Goal: Use online tool/utility: Utilize a website feature to perform a specific function

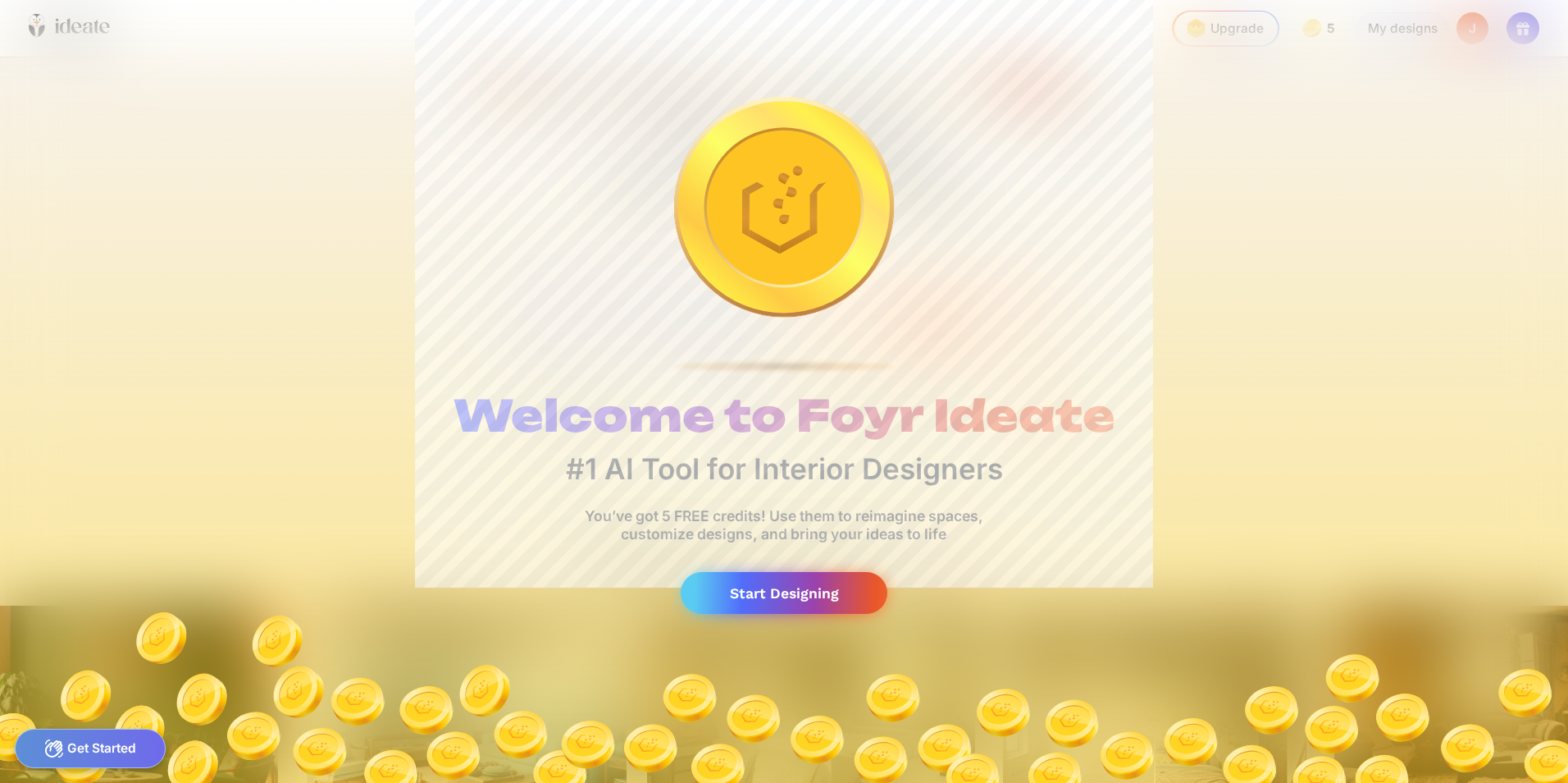
click at [747, 594] on div "Start Designing" at bounding box center [784, 593] width 206 height 42
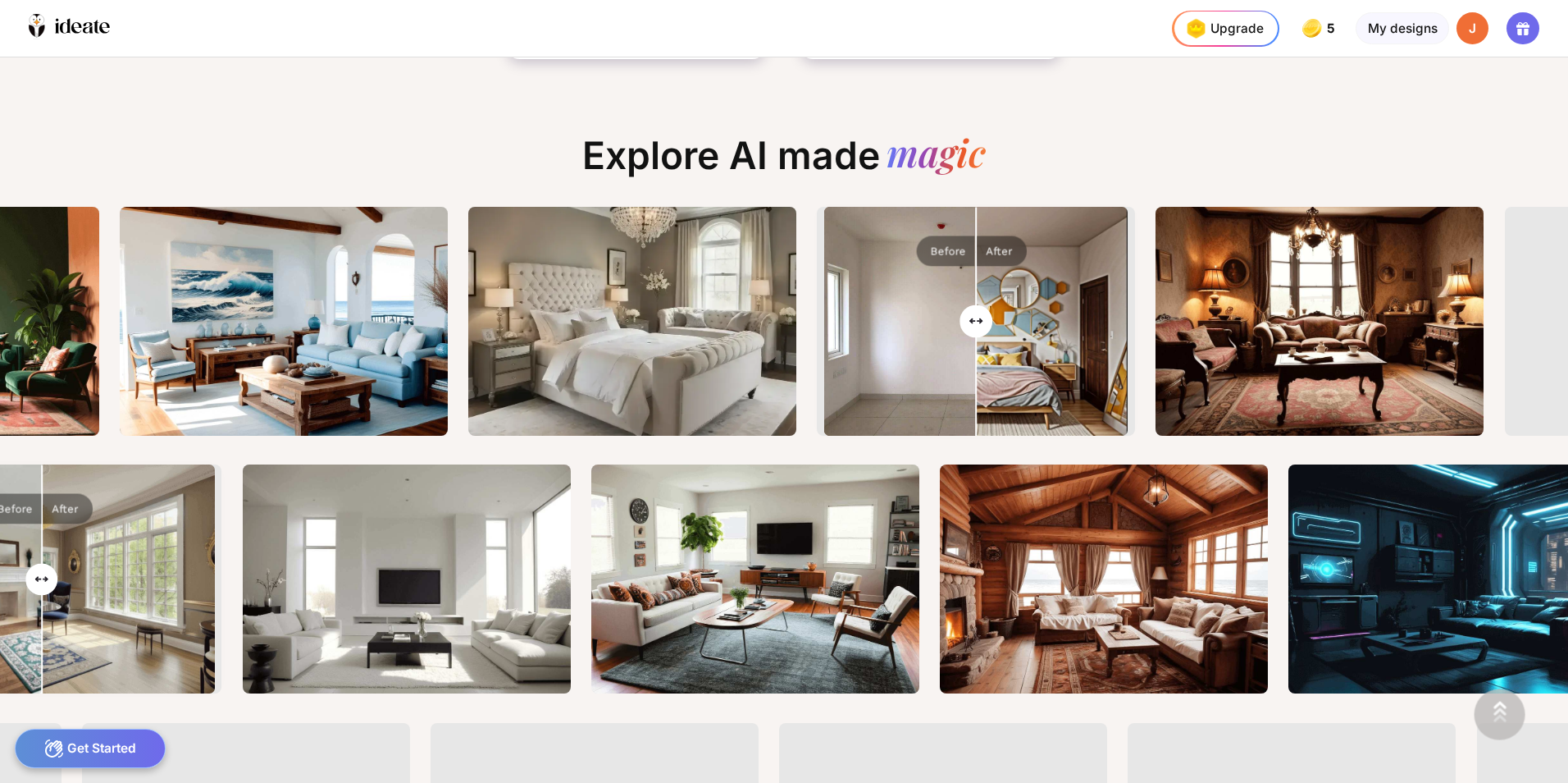
click at [113, 743] on div "Get Started" at bounding box center [91, 748] width 152 height 39
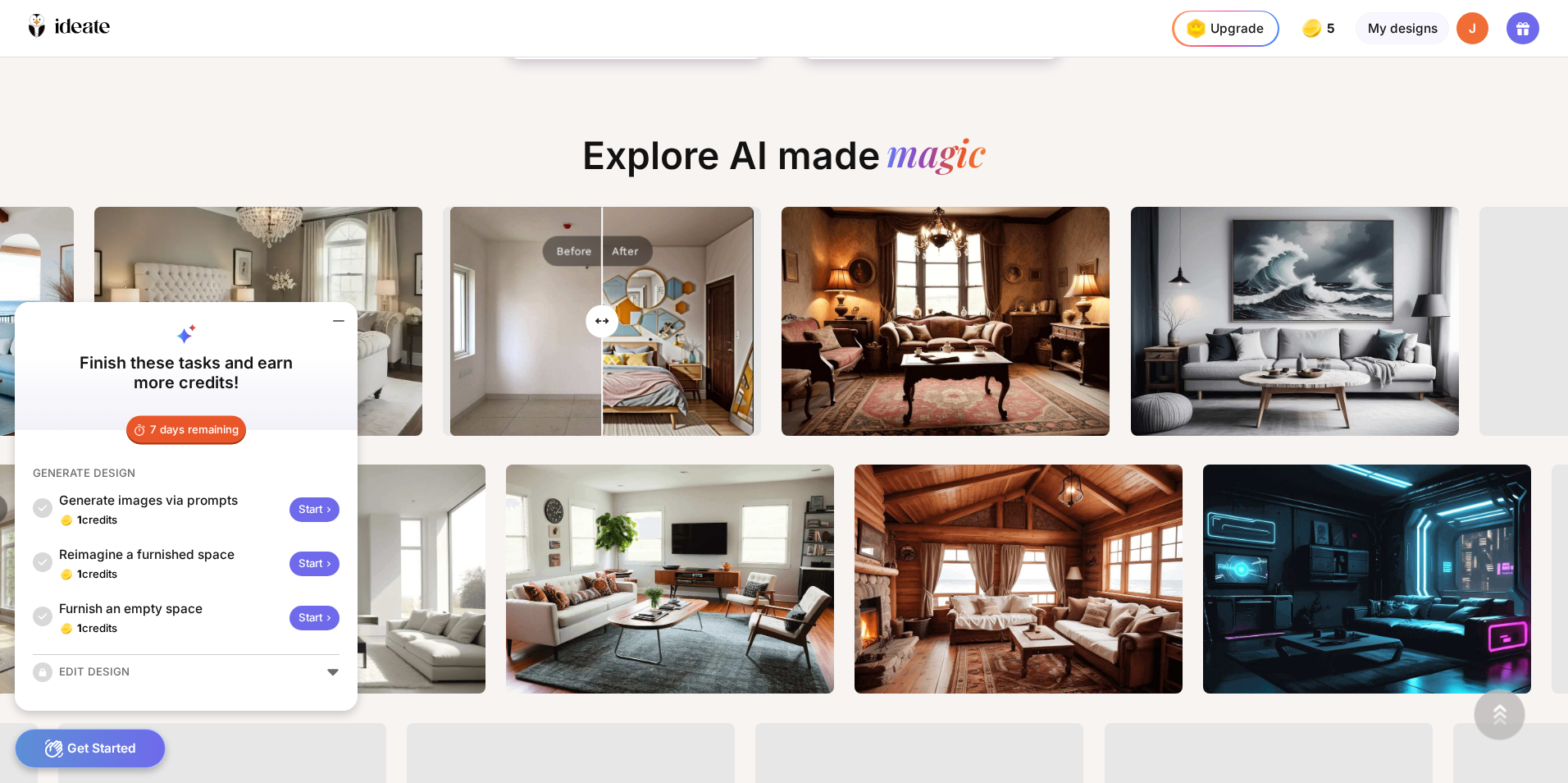
click at [324, 564] on icon at bounding box center [328, 563] width 13 height 13
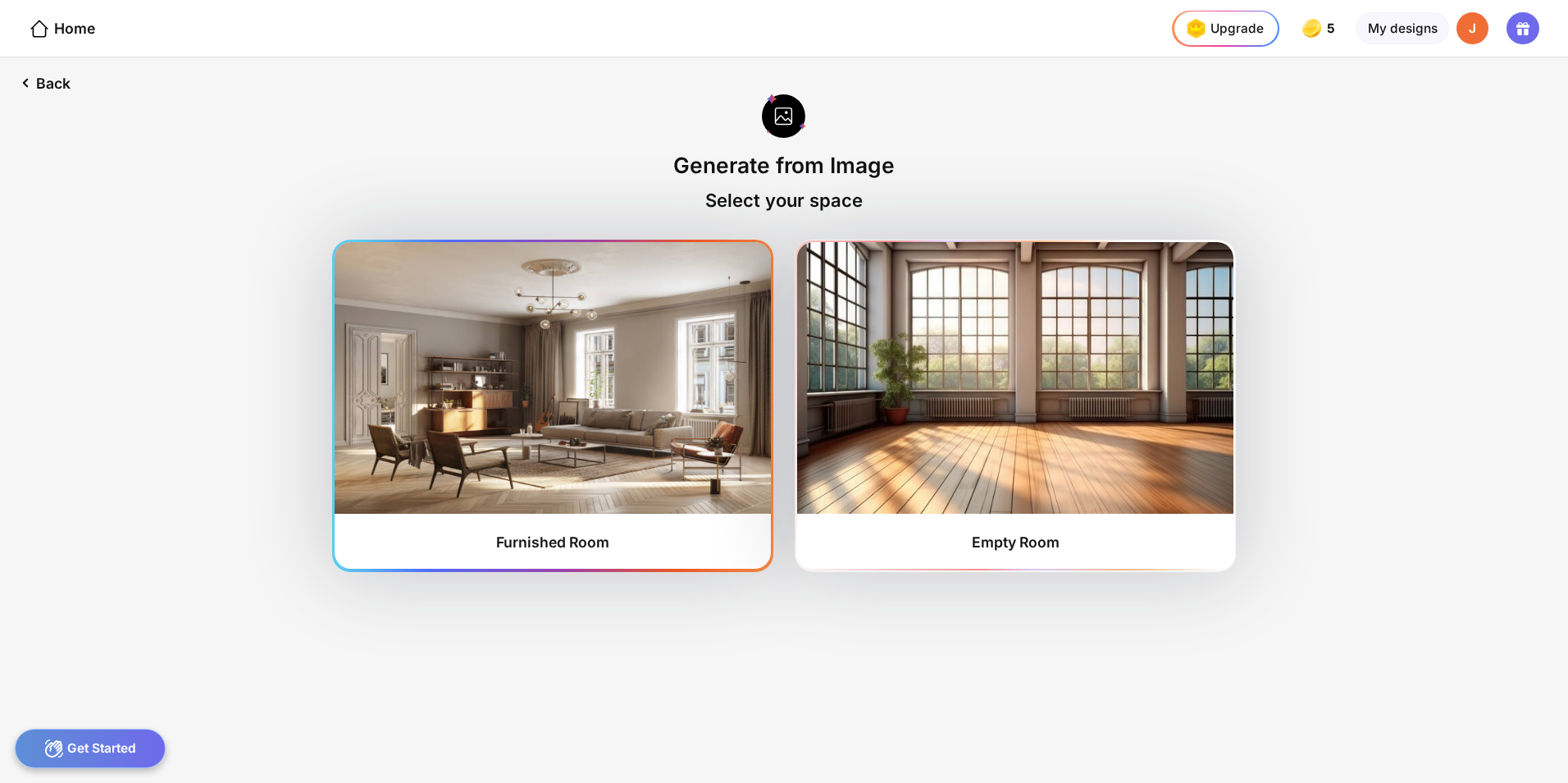
click at [503, 381] on img at bounding box center [552, 377] width 436 height 270
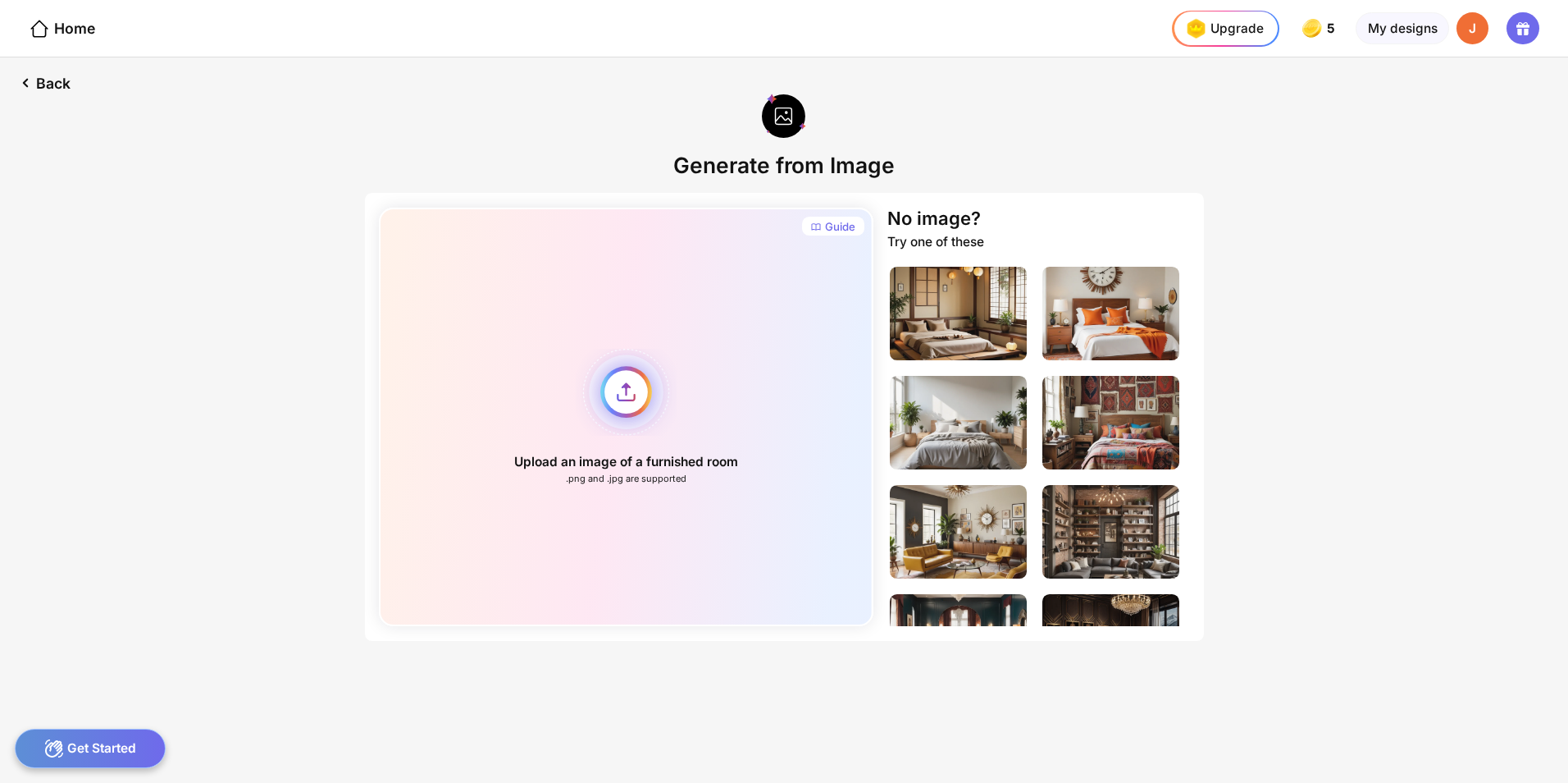
click at [633, 396] on div "Upload an image of a furnished room .png and .jpg are supported" at bounding box center [626, 416] width 495 height 418
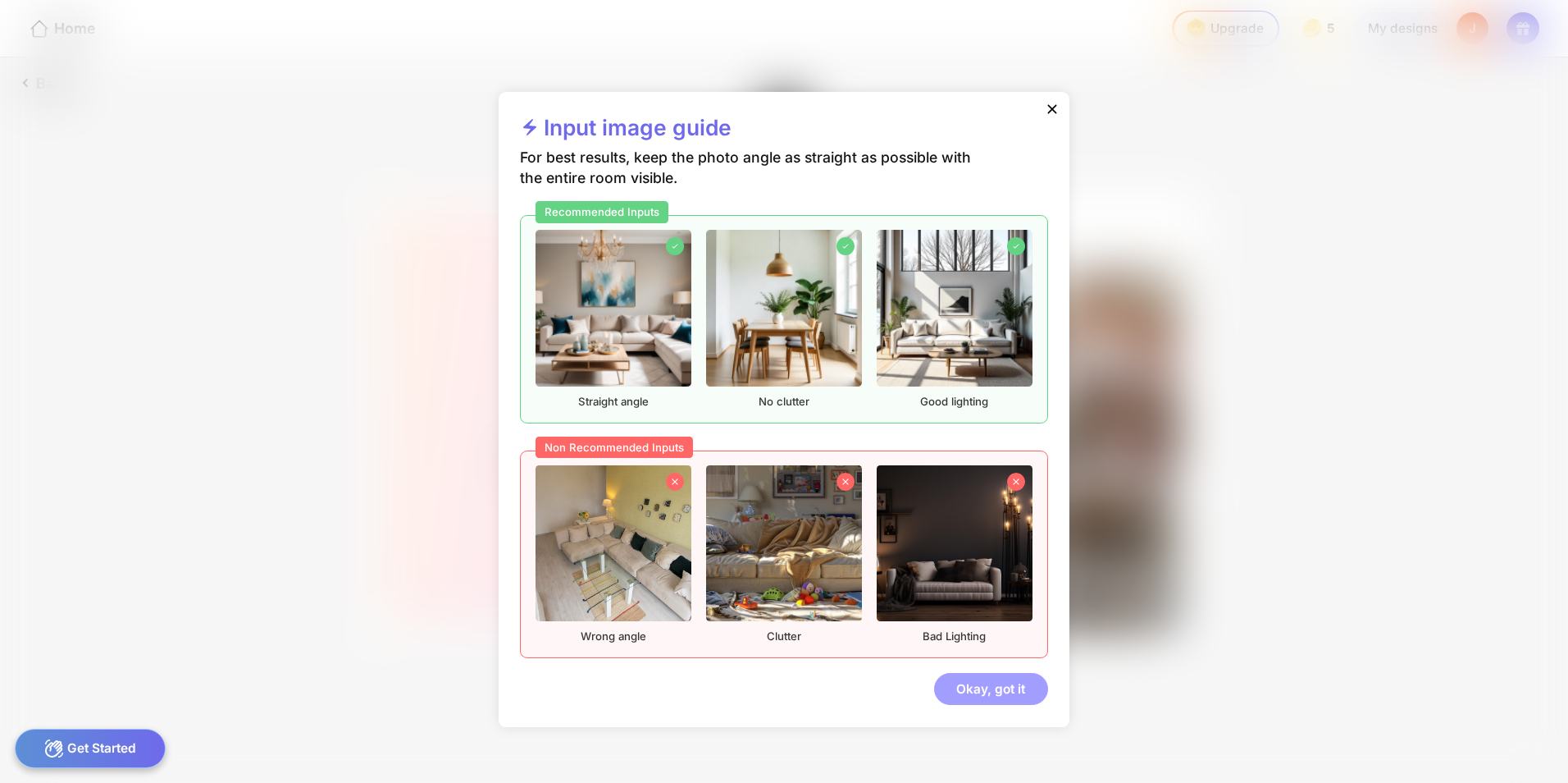
click at [1005, 692] on div "Okay, got it" at bounding box center [992, 689] width 114 height 33
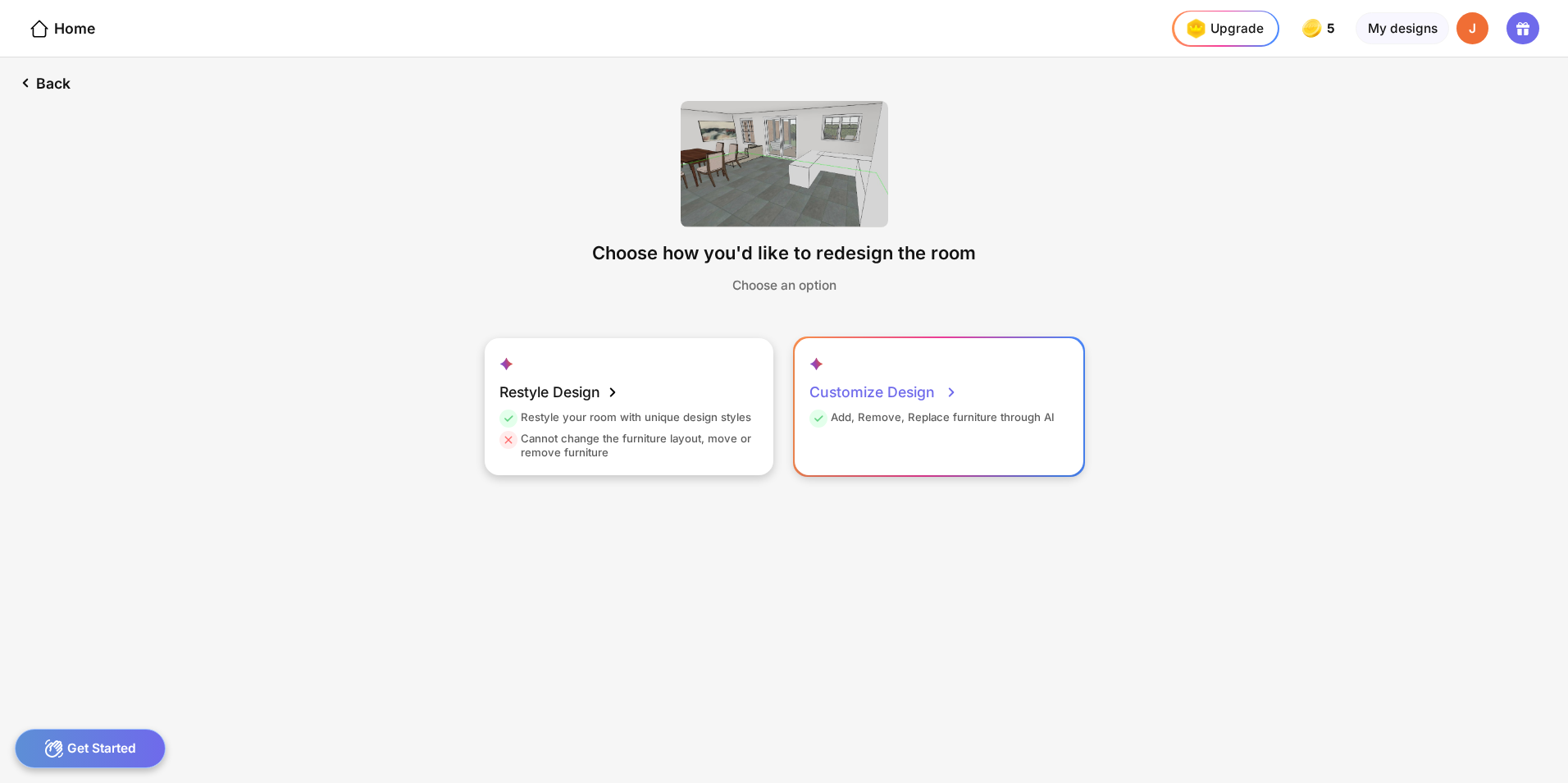
click at [968, 385] on div "Customize Design Add, Remove, Replace furniture through AI" at bounding box center [939, 407] width 289 height 137
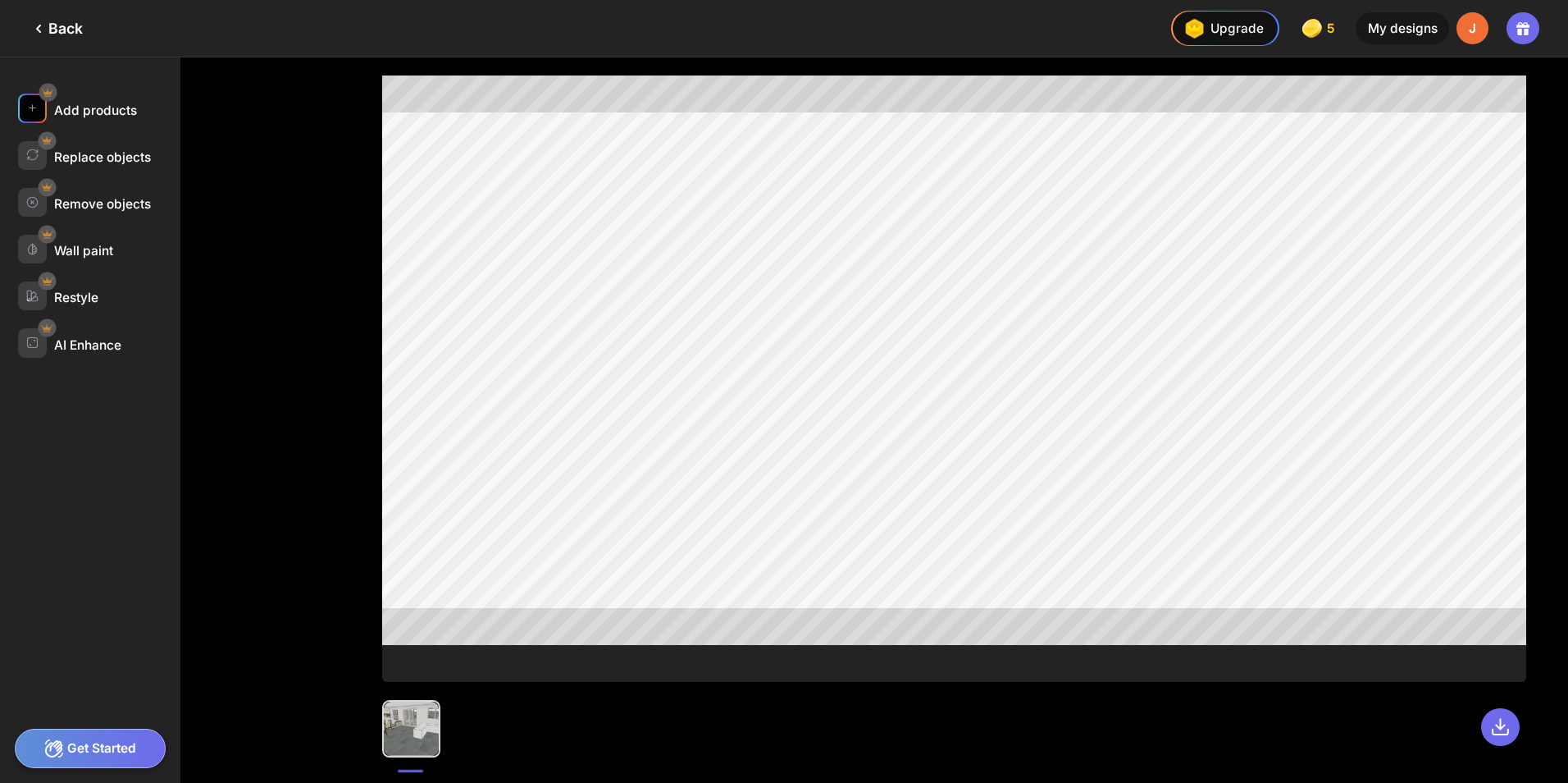
click at [117, 116] on div "Add products" at bounding box center [95, 110] width 83 height 16
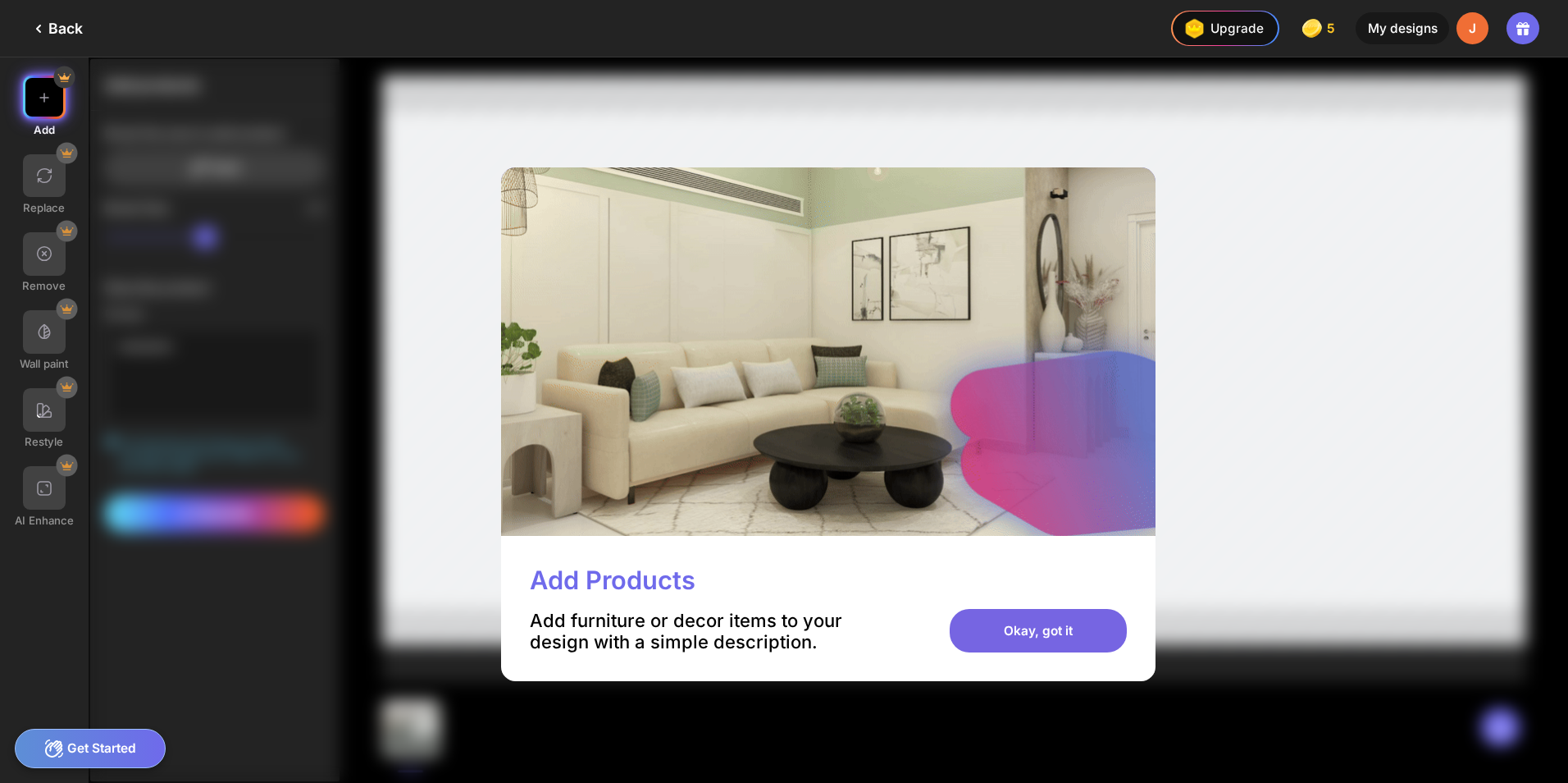
click at [1023, 642] on div "Okay, got it" at bounding box center [1038, 630] width 177 height 44
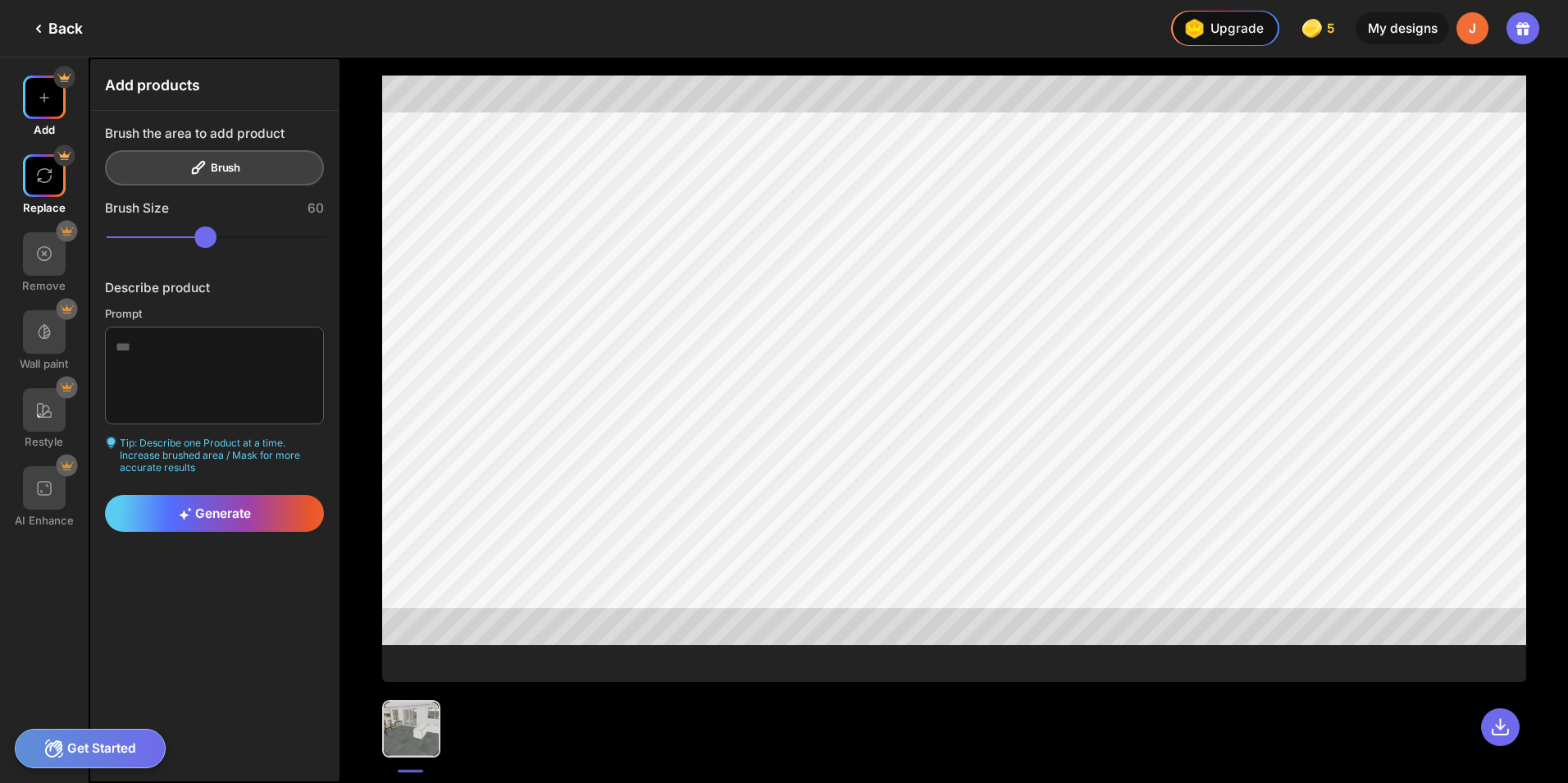
click at [17, 232] on div "Replace" at bounding box center [44, 262] width 89 height 60
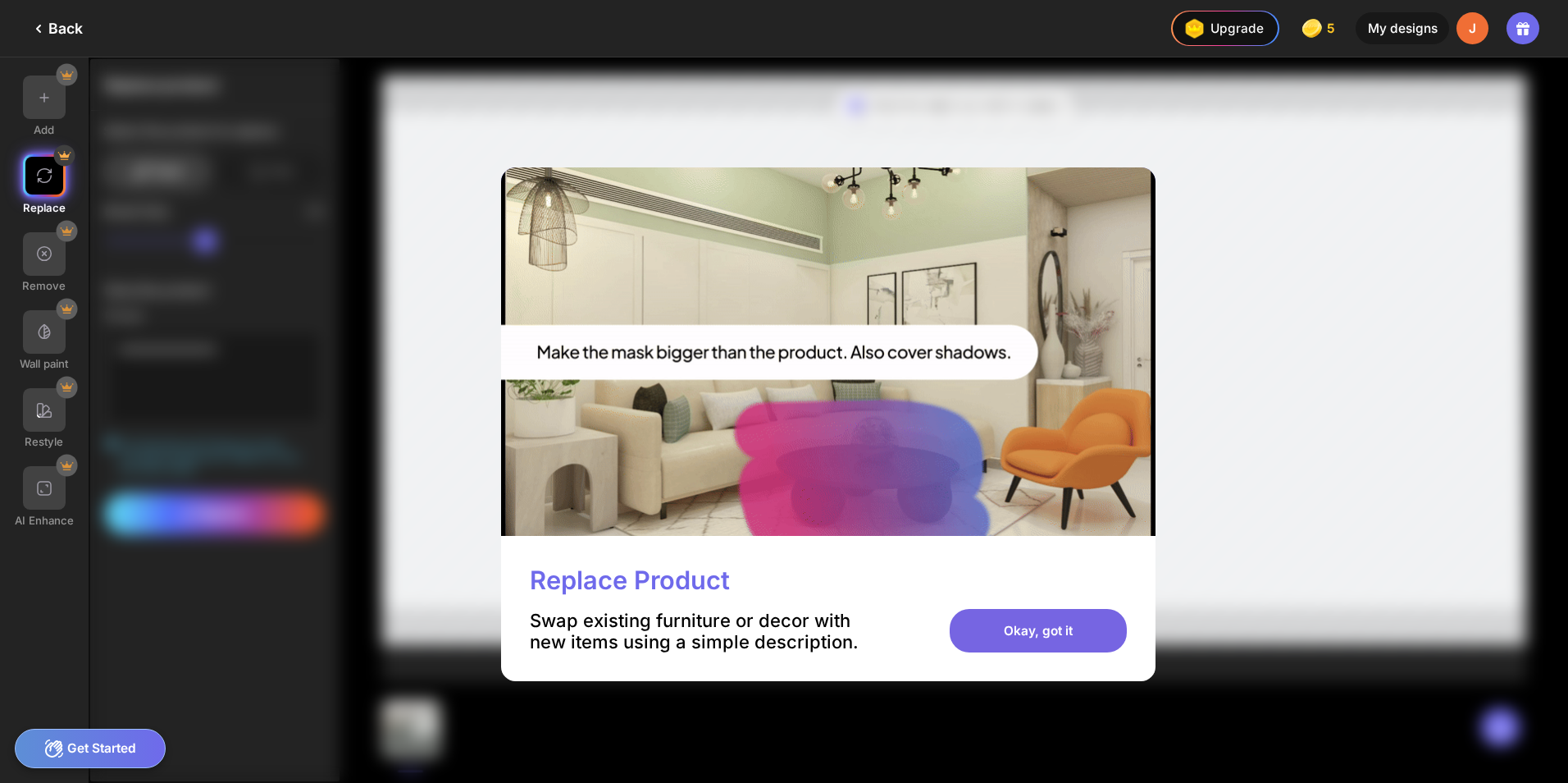
click at [1041, 629] on div "Okay, got it" at bounding box center [1038, 630] width 177 height 44
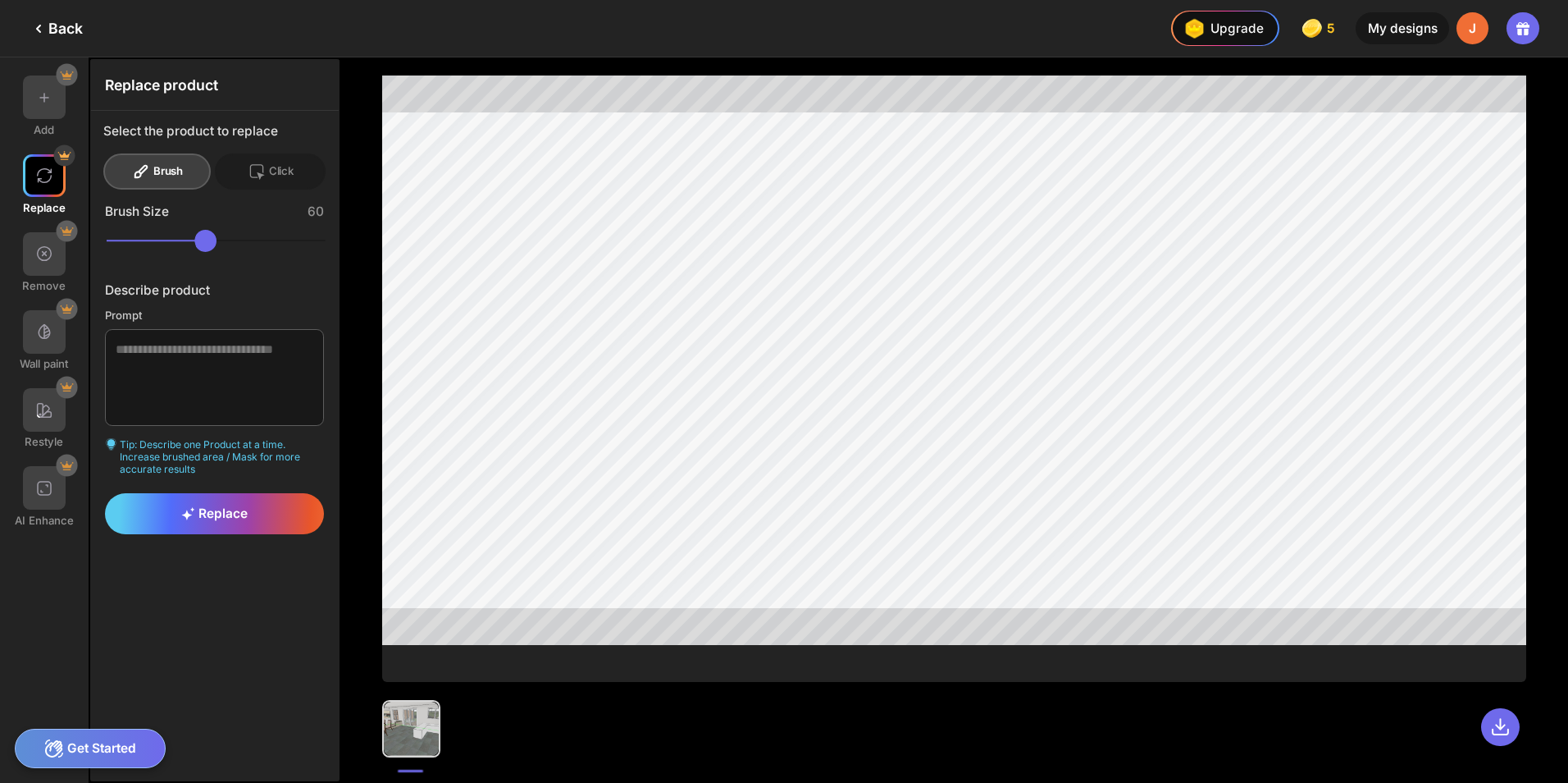
click at [84, 749] on div "Get Started" at bounding box center [91, 748] width 152 height 39
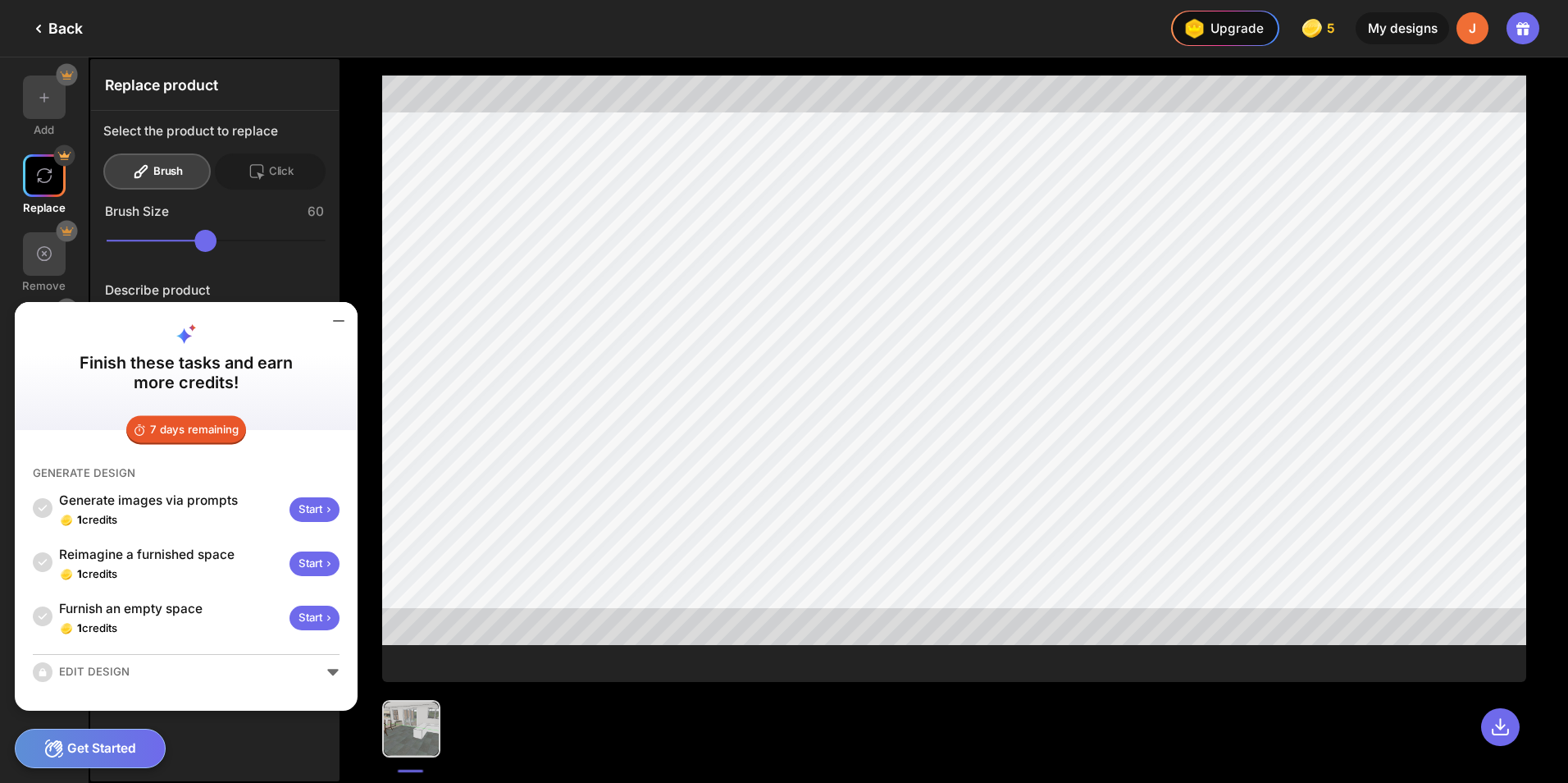
click at [342, 677] on div "7 days remaining GENERATE DESIGN Generate images via prompts 1 credits Start Re…" at bounding box center [187, 569] width 343 height 280
click at [333, 670] on div "EDIT DESIGN" at bounding box center [186, 672] width 307 height 20
click at [265, 739] on div "Replace product Select the product to replace Brush Click Brush Size 60 Describ…" at bounding box center [214, 420] width 248 height 721
click at [84, 731] on div "Get Started" at bounding box center [91, 748] width 152 height 39
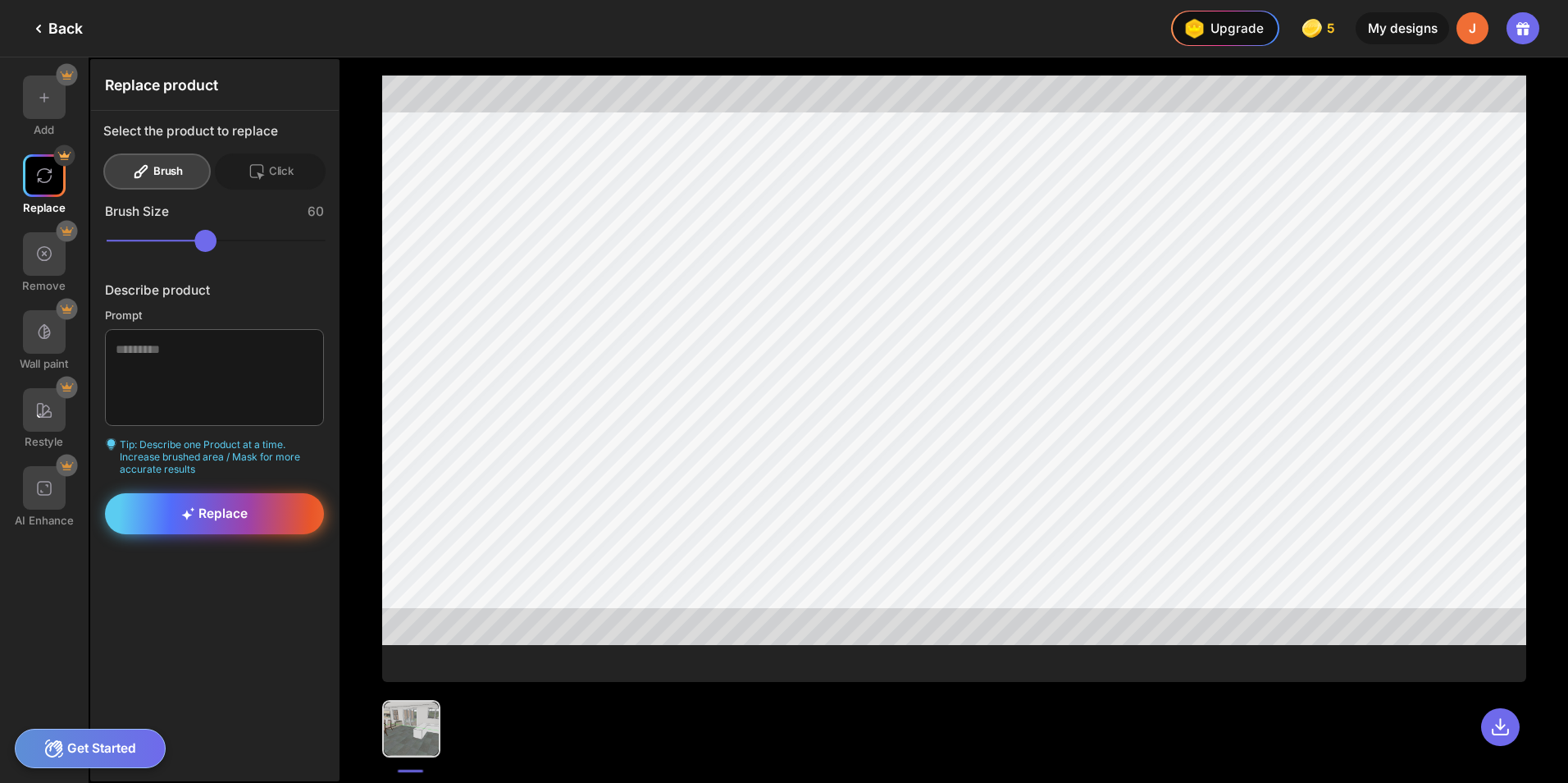
click at [202, 510] on span "Replace" at bounding box center [214, 513] width 67 height 16
click at [1384, 31] on div "My designs" at bounding box center [1403, 28] width 92 height 33
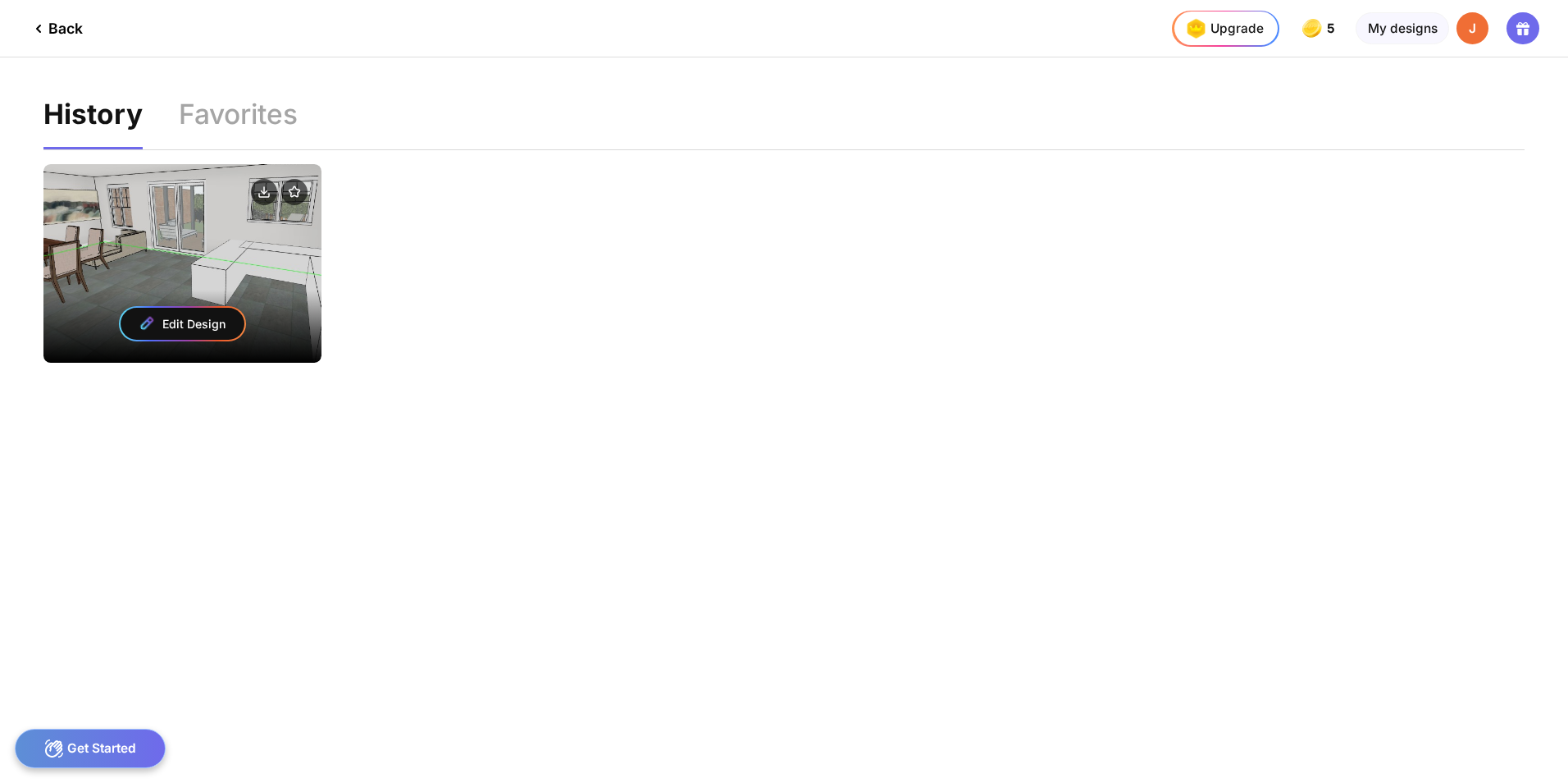
click at [185, 291] on div "Edit Design" at bounding box center [183, 324] width 279 height 78
click at [186, 327] on div "Edit Design" at bounding box center [182, 324] width 124 height 32
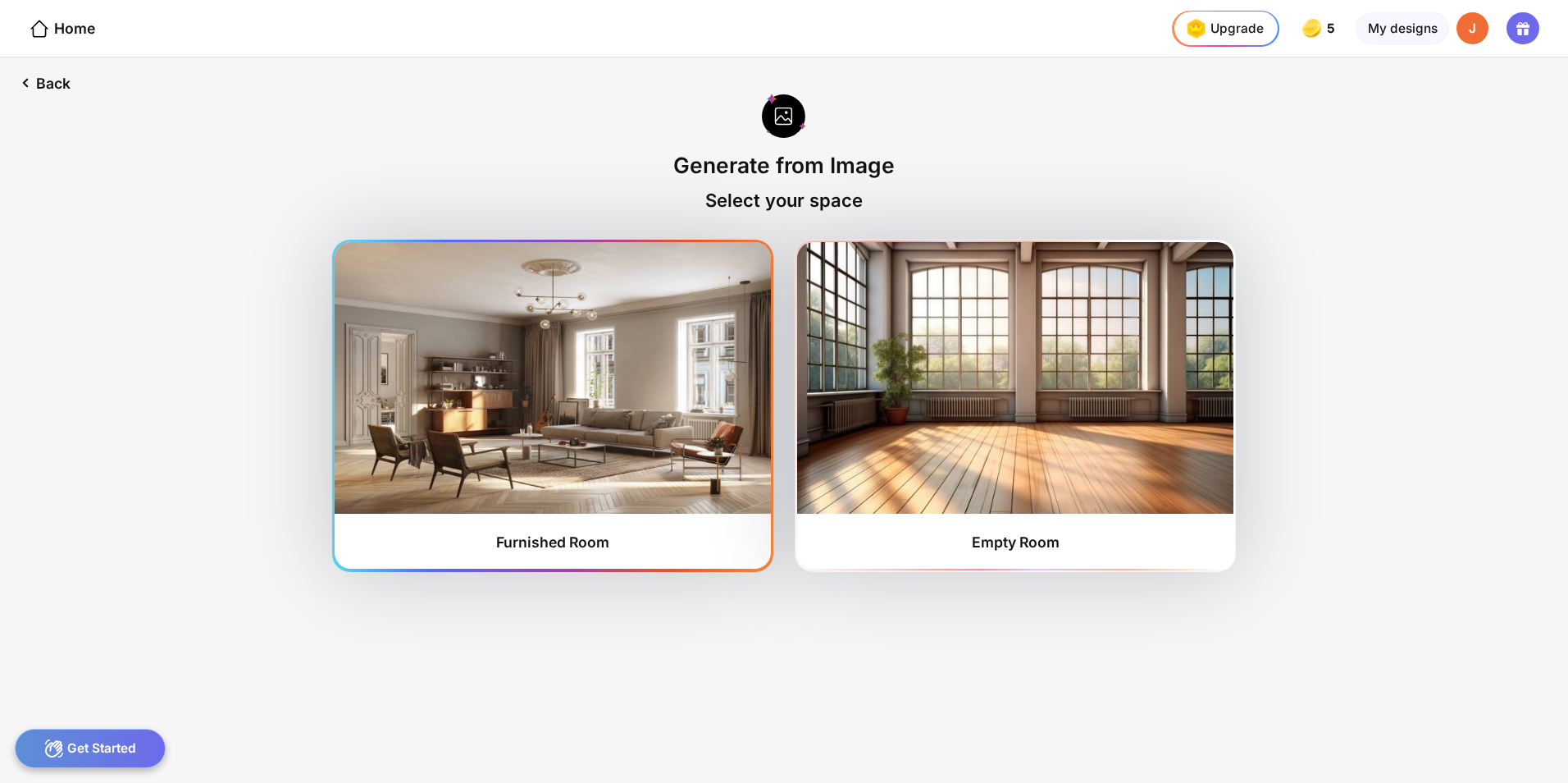
click at [648, 377] on img at bounding box center [552, 377] width 436 height 270
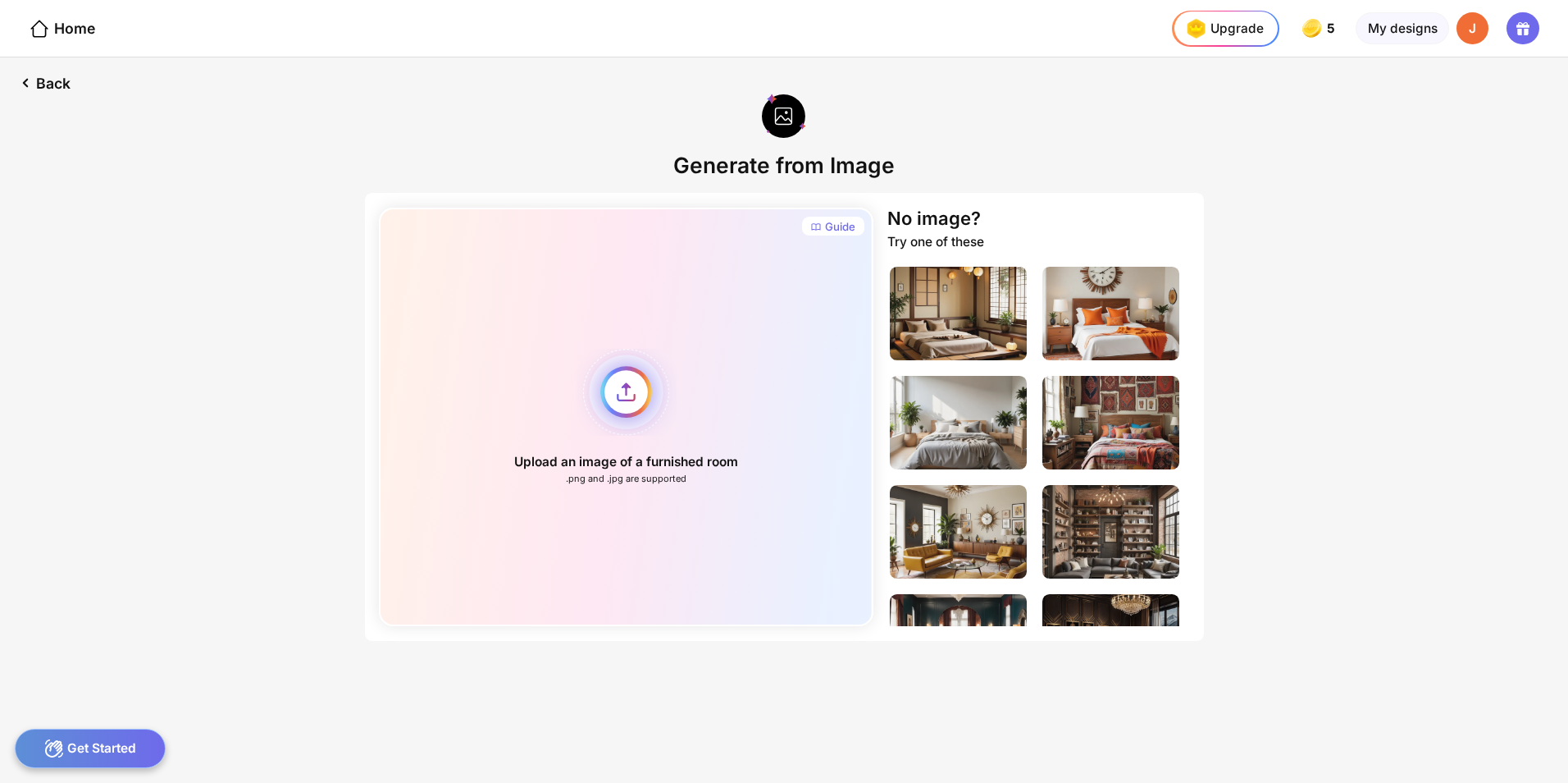
click at [619, 406] on div "Upload an image of a furnished room .png and .jpg are supported" at bounding box center [626, 416] width 495 height 418
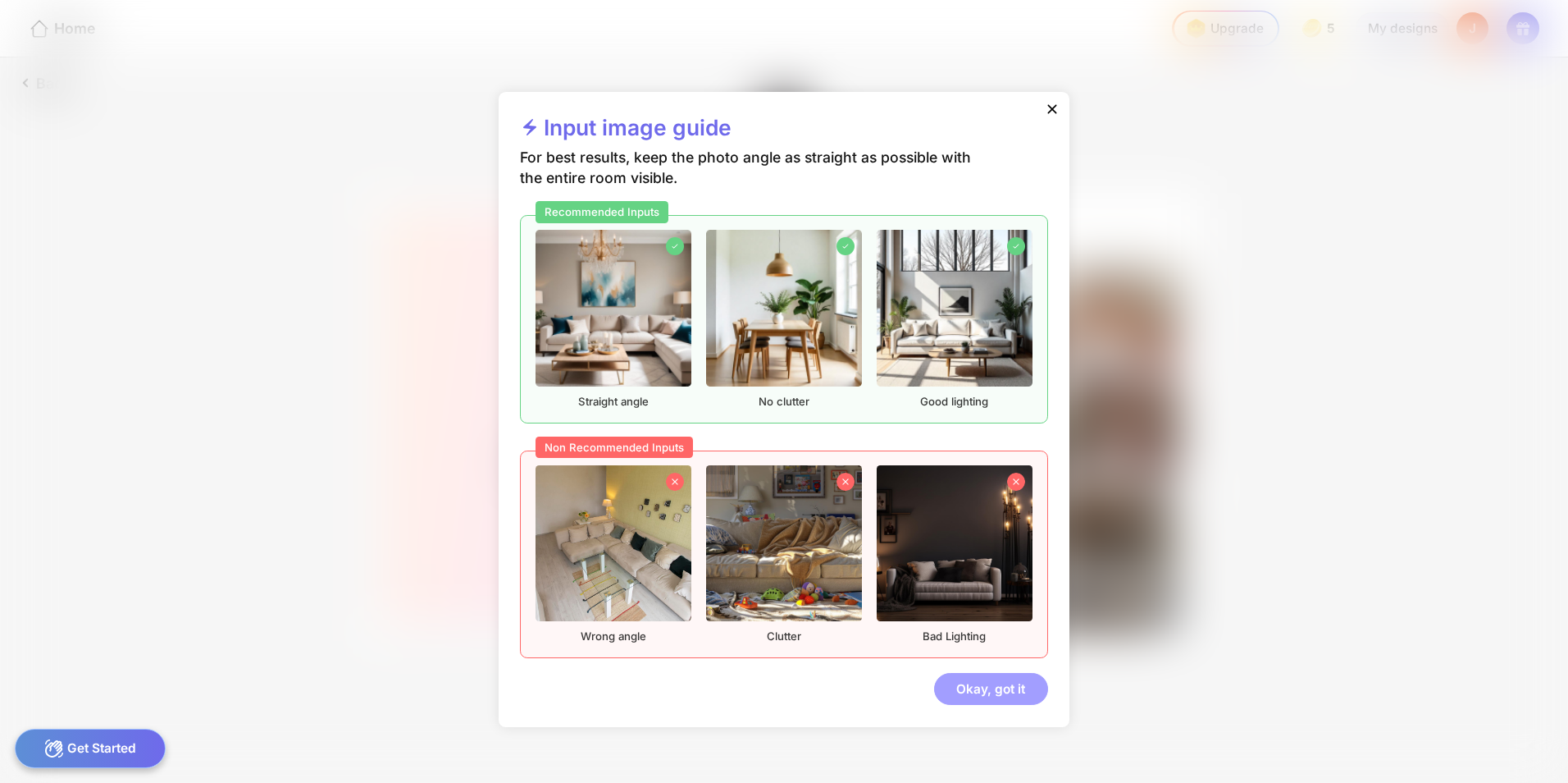
click at [960, 691] on div "Okay, got it" at bounding box center [992, 689] width 114 height 33
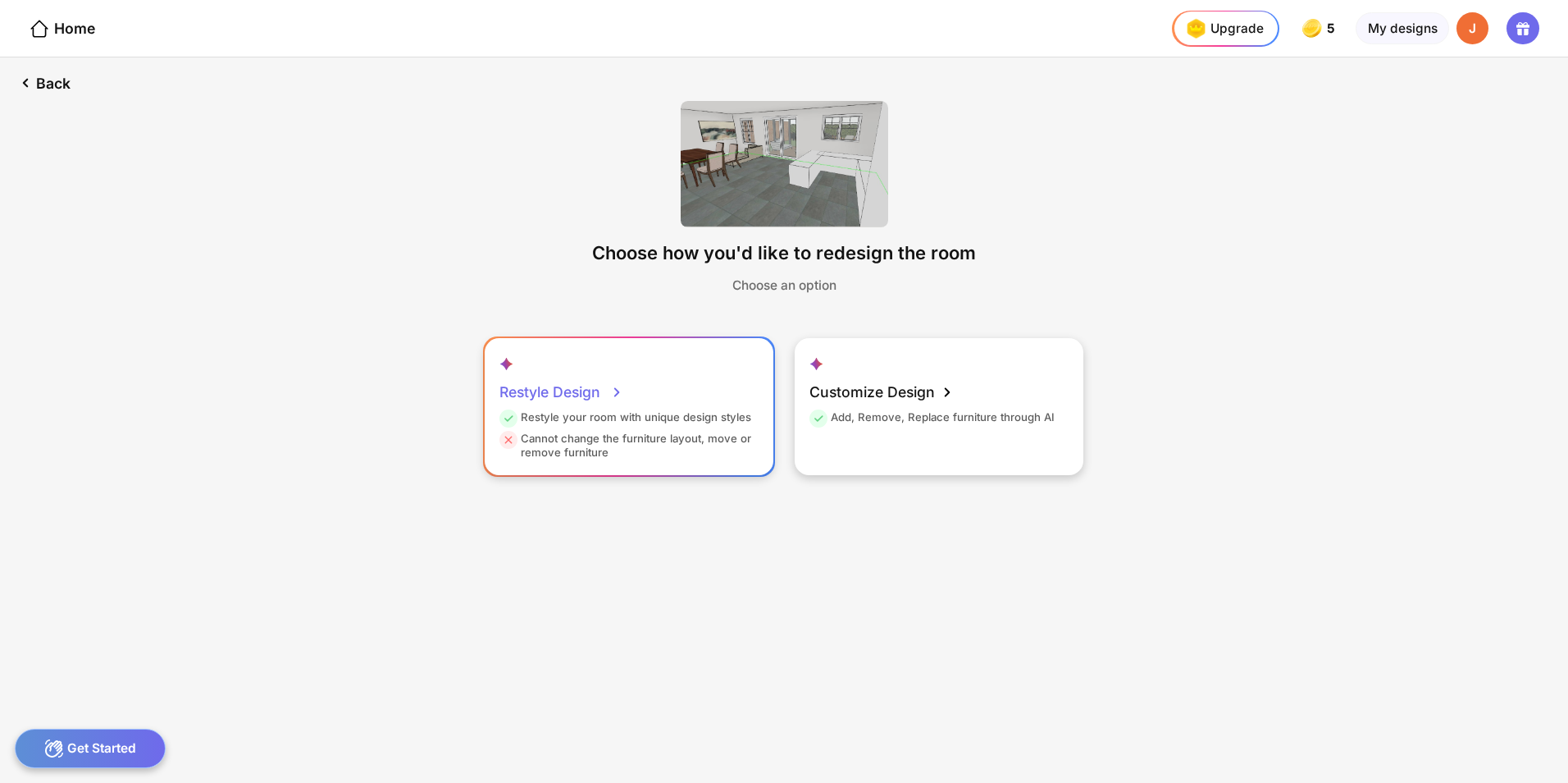
click at [660, 426] on div "Restyle your room with unique design styles" at bounding box center [625, 421] width 252 height 21
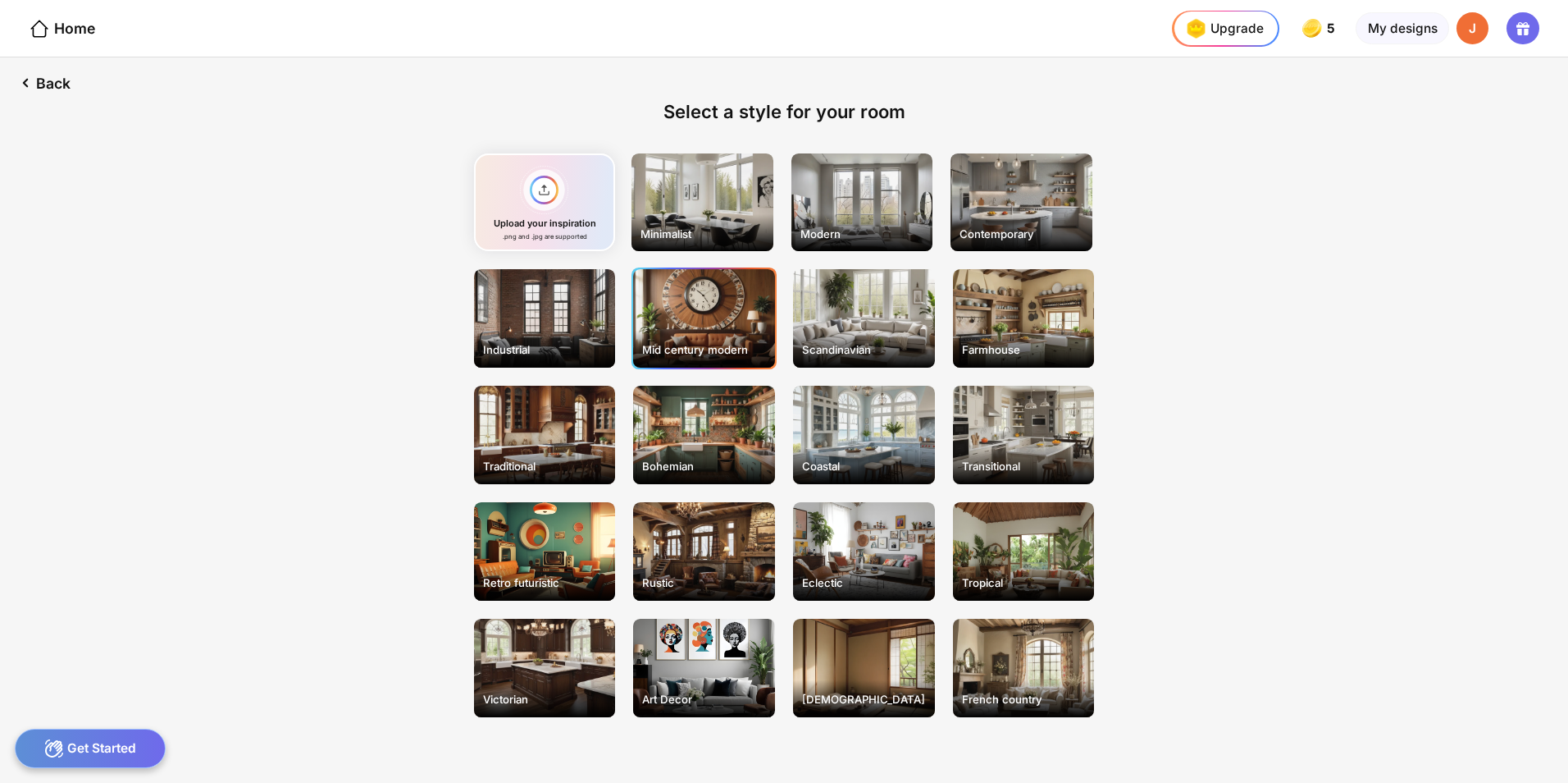
click at [712, 315] on div "Mid century modern" at bounding box center [704, 319] width 142 height 99
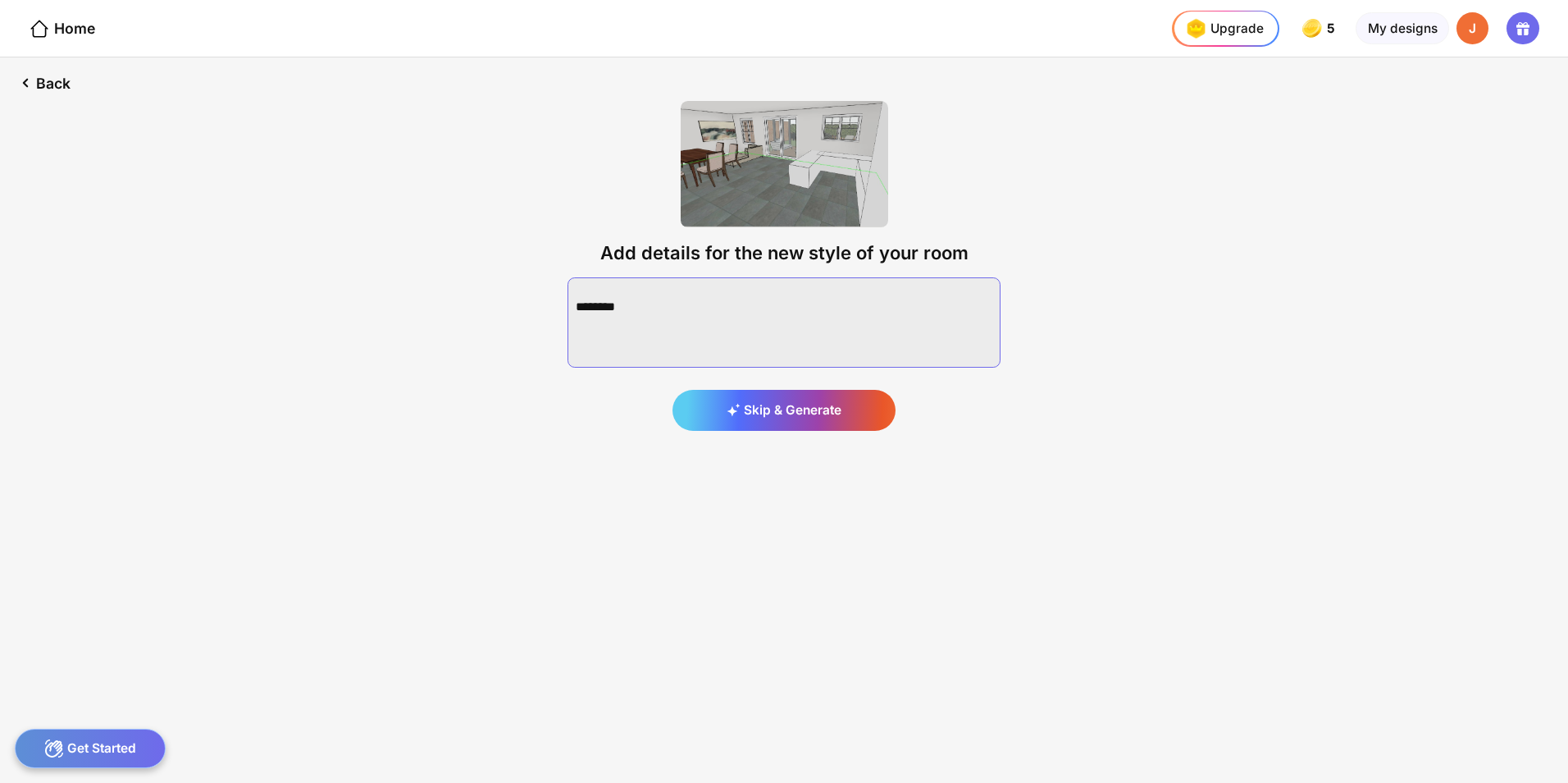
click at [808, 324] on textarea at bounding box center [784, 322] width 433 height 90
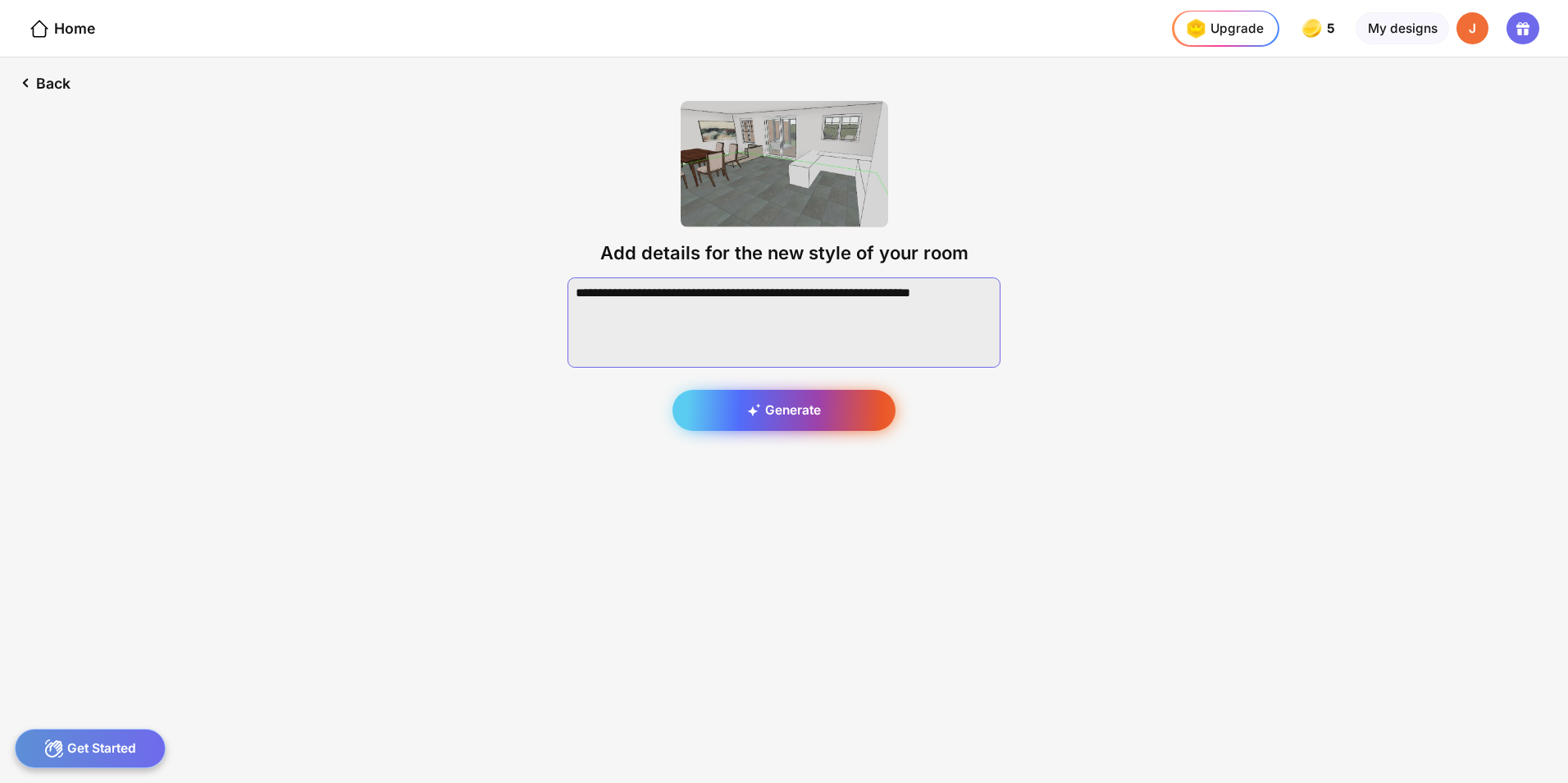
type textarea "**********"
click at [784, 415] on div "Generate" at bounding box center [784, 410] width 224 height 41
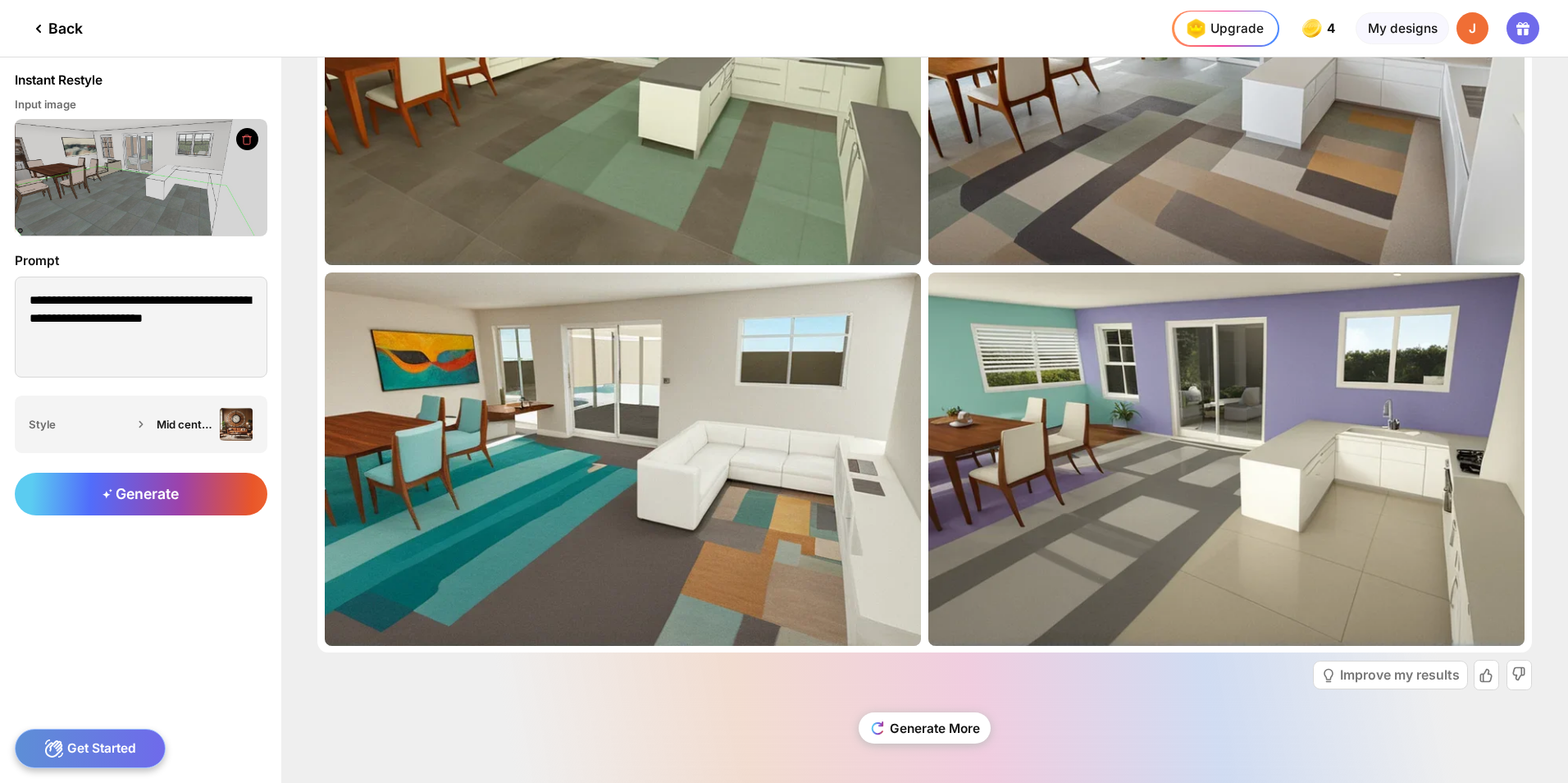
scroll to position [188, 0]
click at [945, 734] on div "Generate More" at bounding box center [925, 728] width 133 height 32
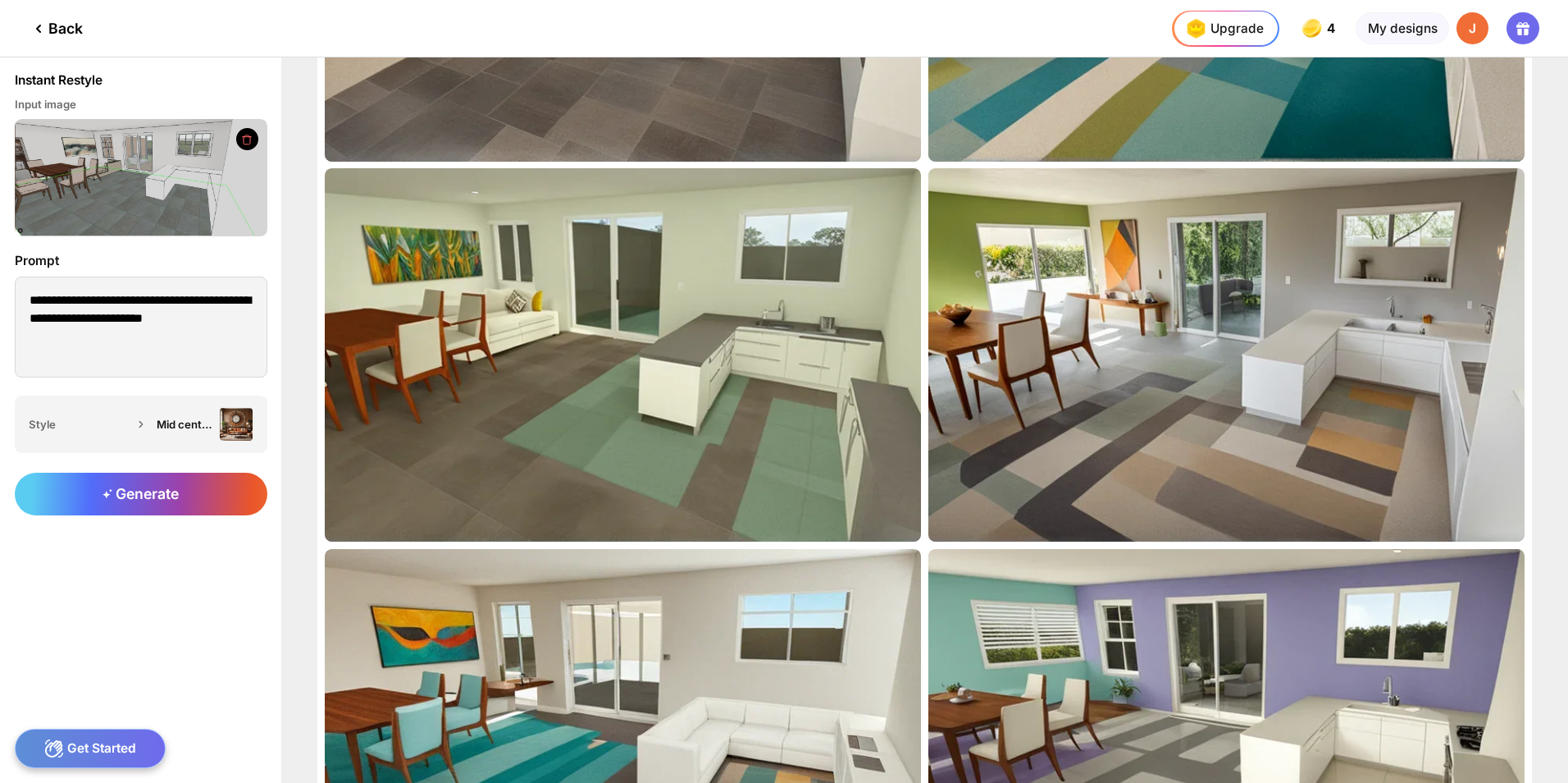
scroll to position [947, 0]
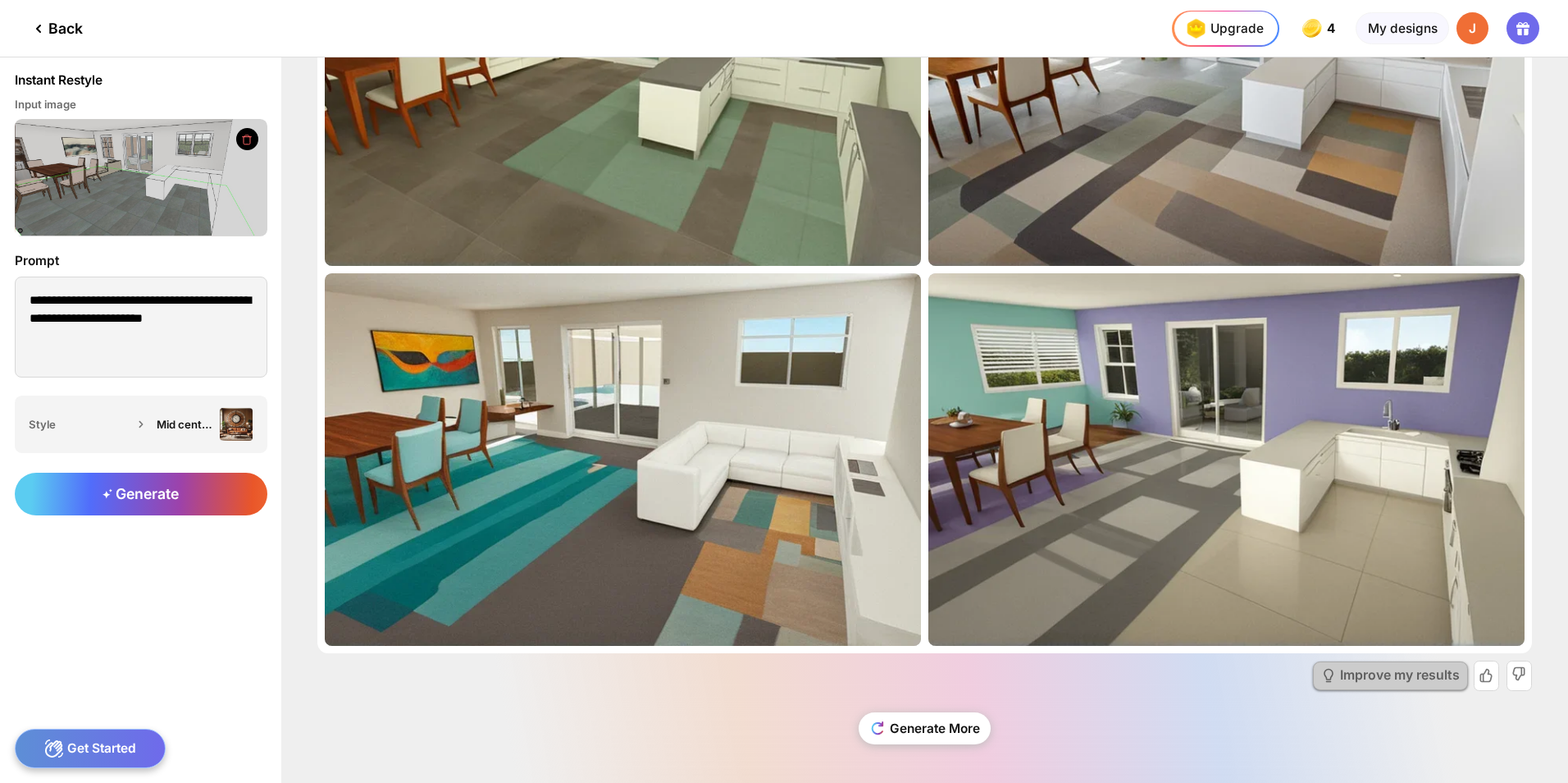
click at [1451, 677] on div "Improve my results" at bounding box center [1400, 675] width 120 height 13
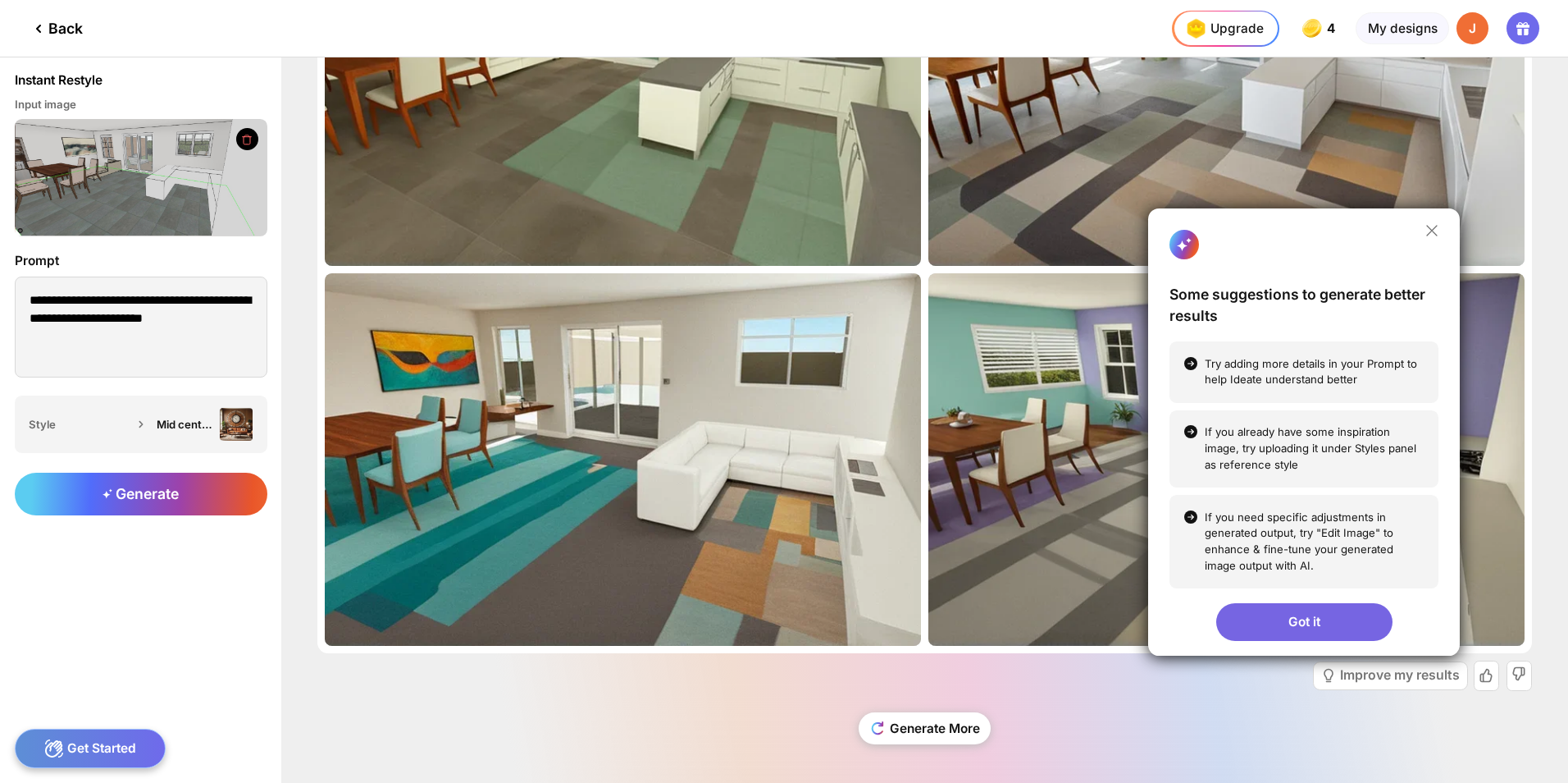
click at [1248, 629] on div "Got it" at bounding box center [1305, 622] width 176 height 37
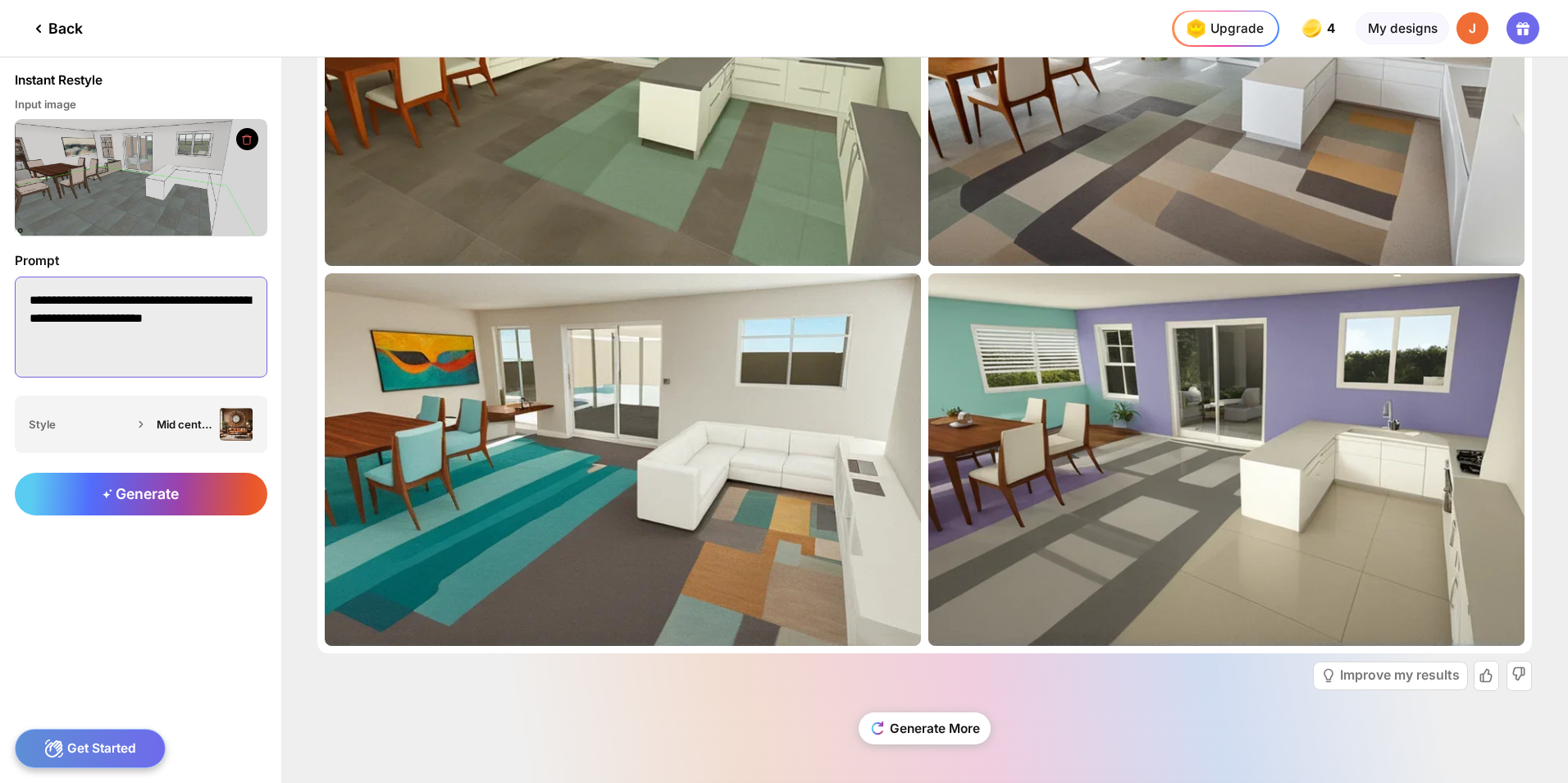
click at [248, 321] on textarea "**********" at bounding box center [141, 327] width 253 height 101
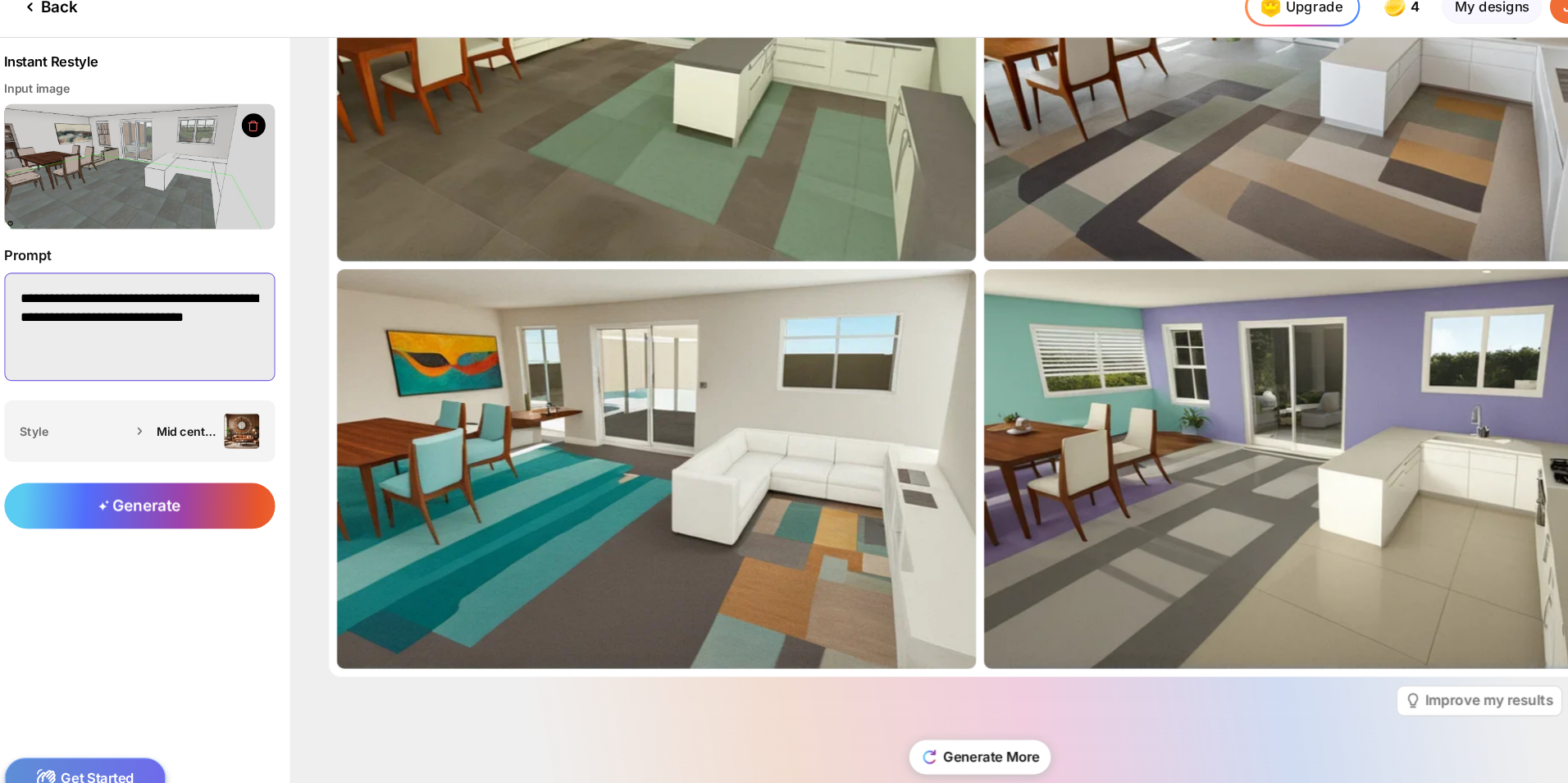
click at [132, 321] on textarea "**********" at bounding box center [141, 327] width 253 height 101
drag, startPoint x: 101, startPoint y: 335, endPoint x: 13, endPoint y: 341, distance: 88.2
click at [13, 341] on div "**********" at bounding box center [141, 316] width 281 height 158
type textarea "**********"
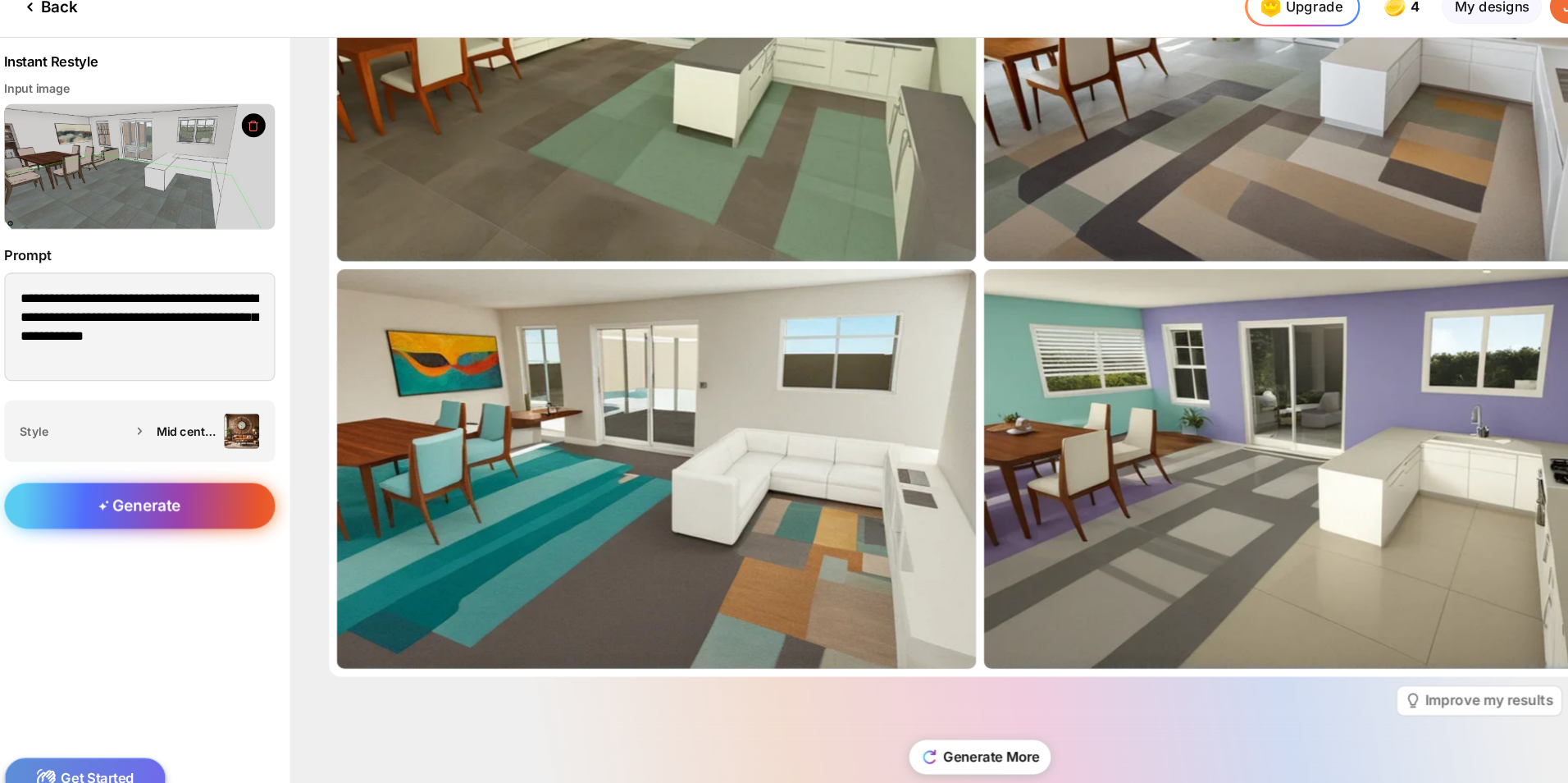
click at [173, 489] on span "Generate" at bounding box center [141, 493] width 76 height 17
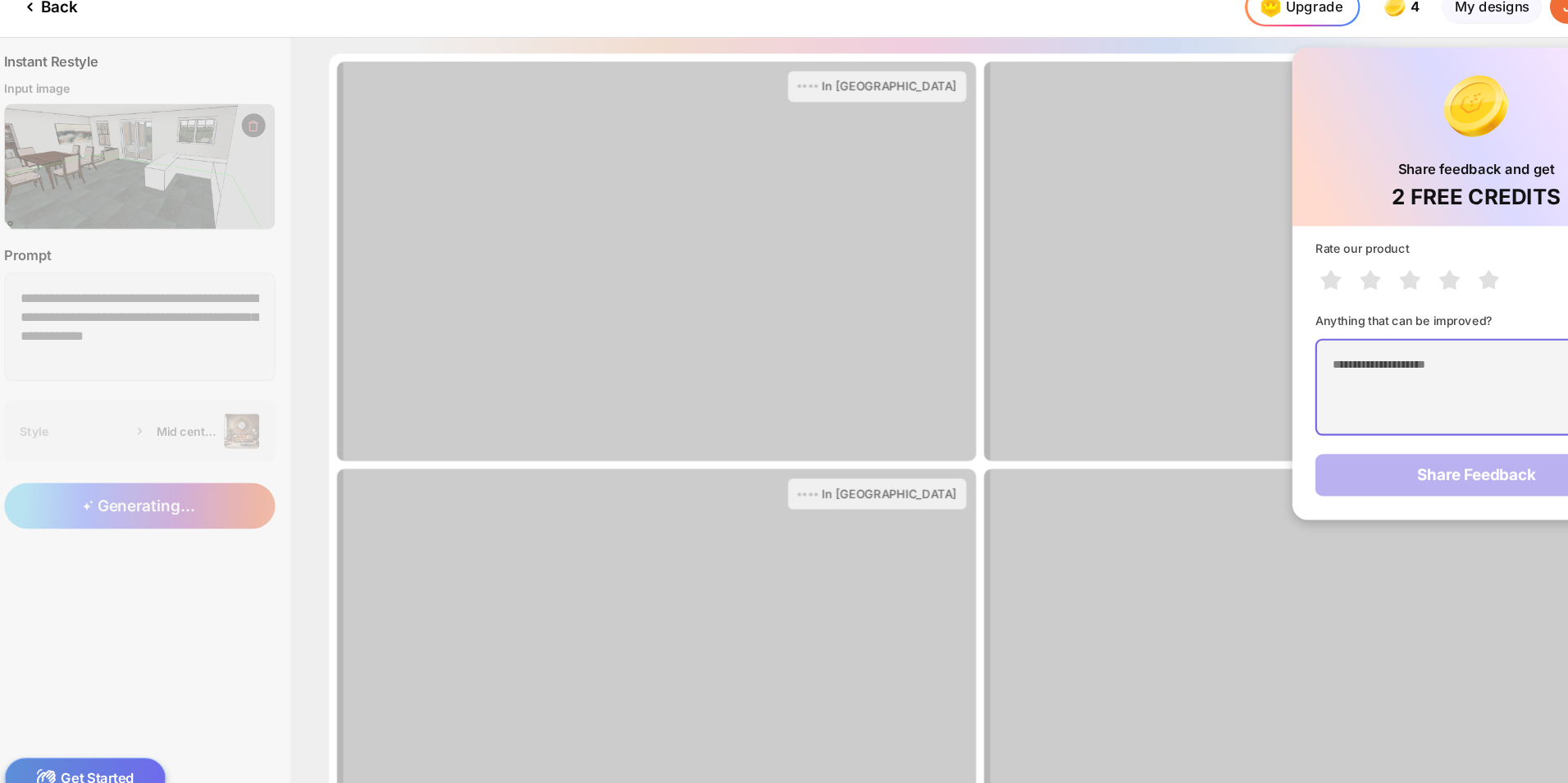
click at [1299, 373] on textarea at bounding box center [1387, 383] width 300 height 90
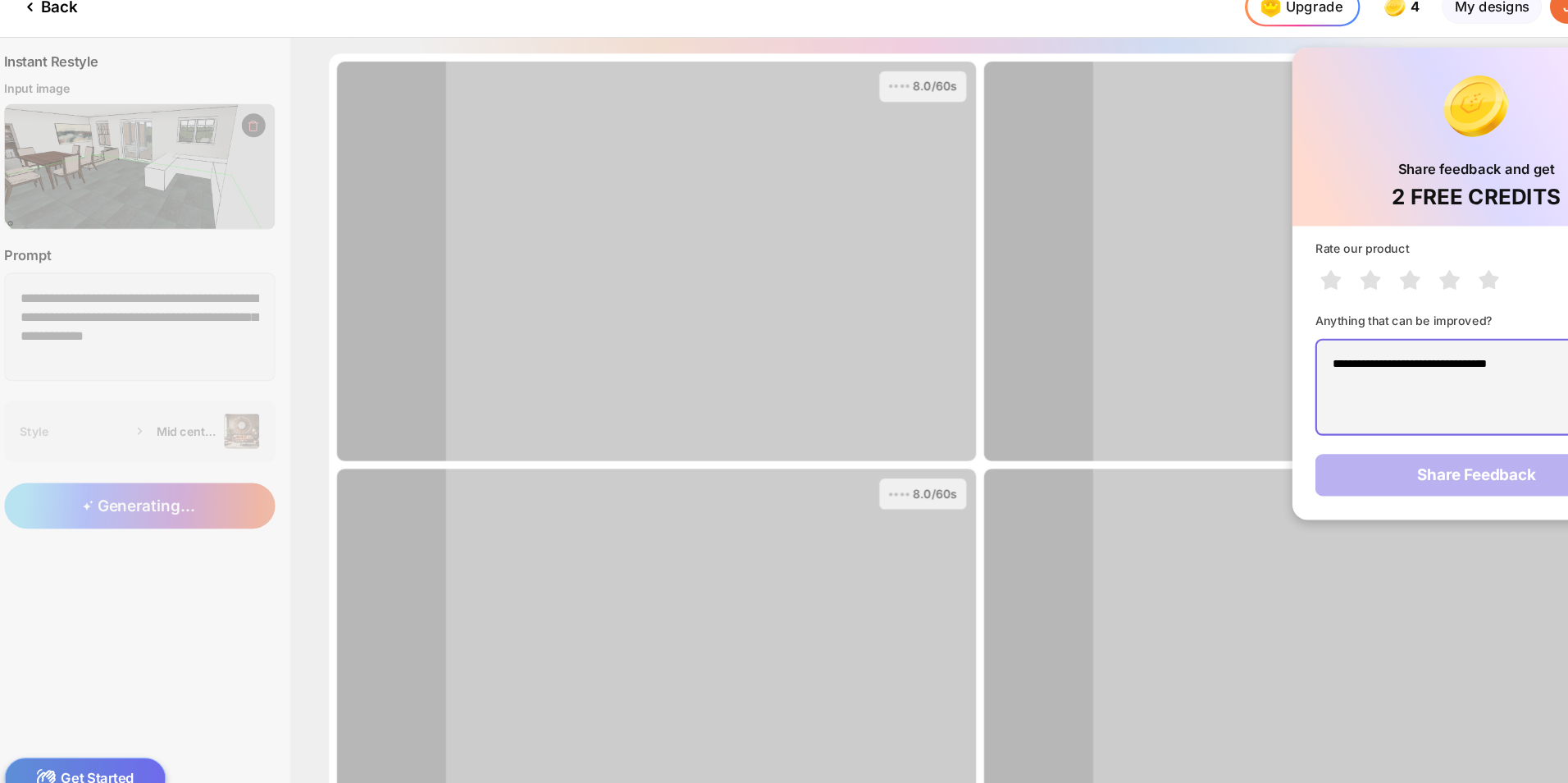
type textarea "**********"
click at [1353, 476] on div "**********" at bounding box center [1388, 370] width 343 height 274
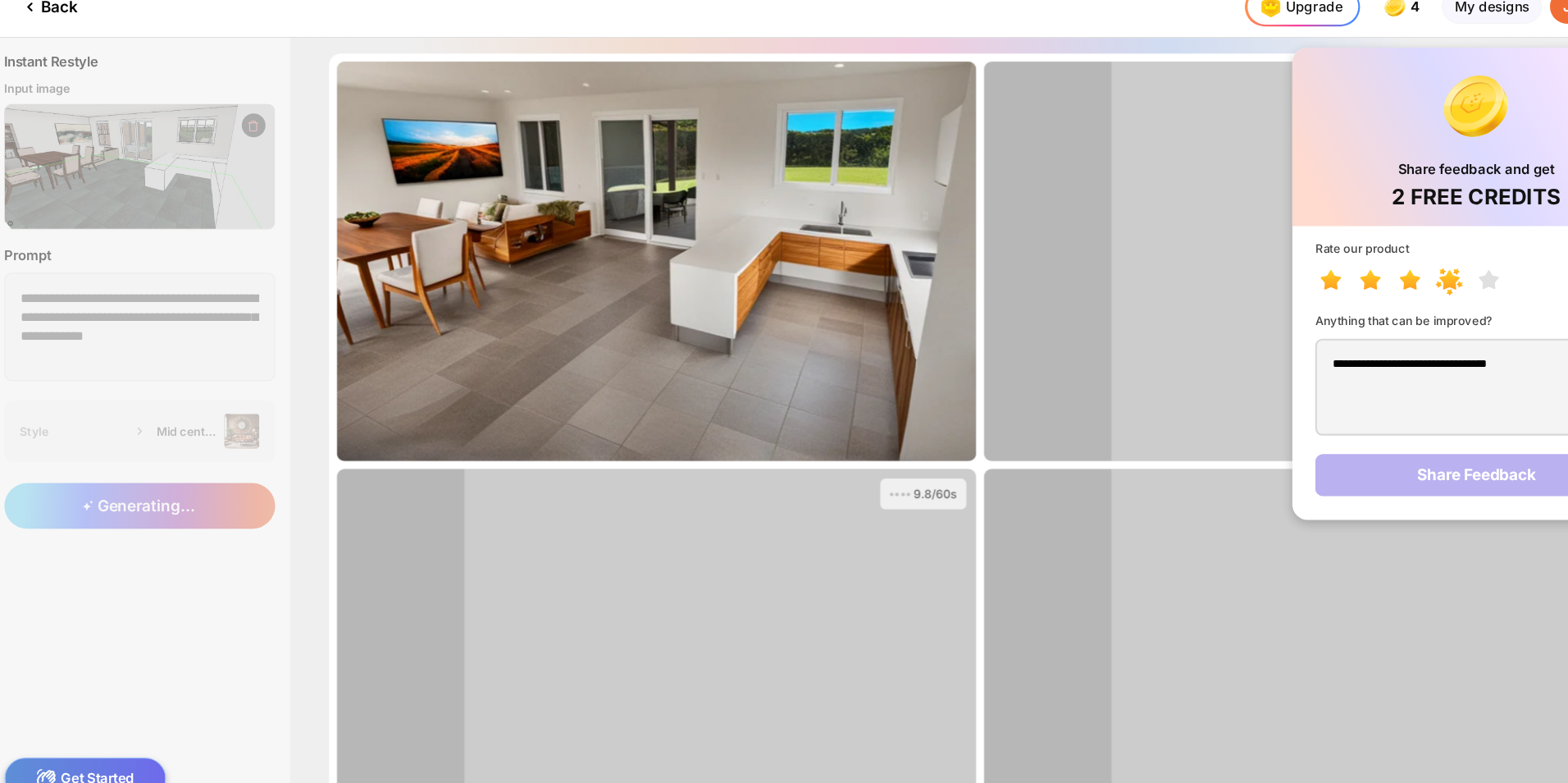
click at [1386, 289] on icon at bounding box center [1404, 285] width 37 height 29
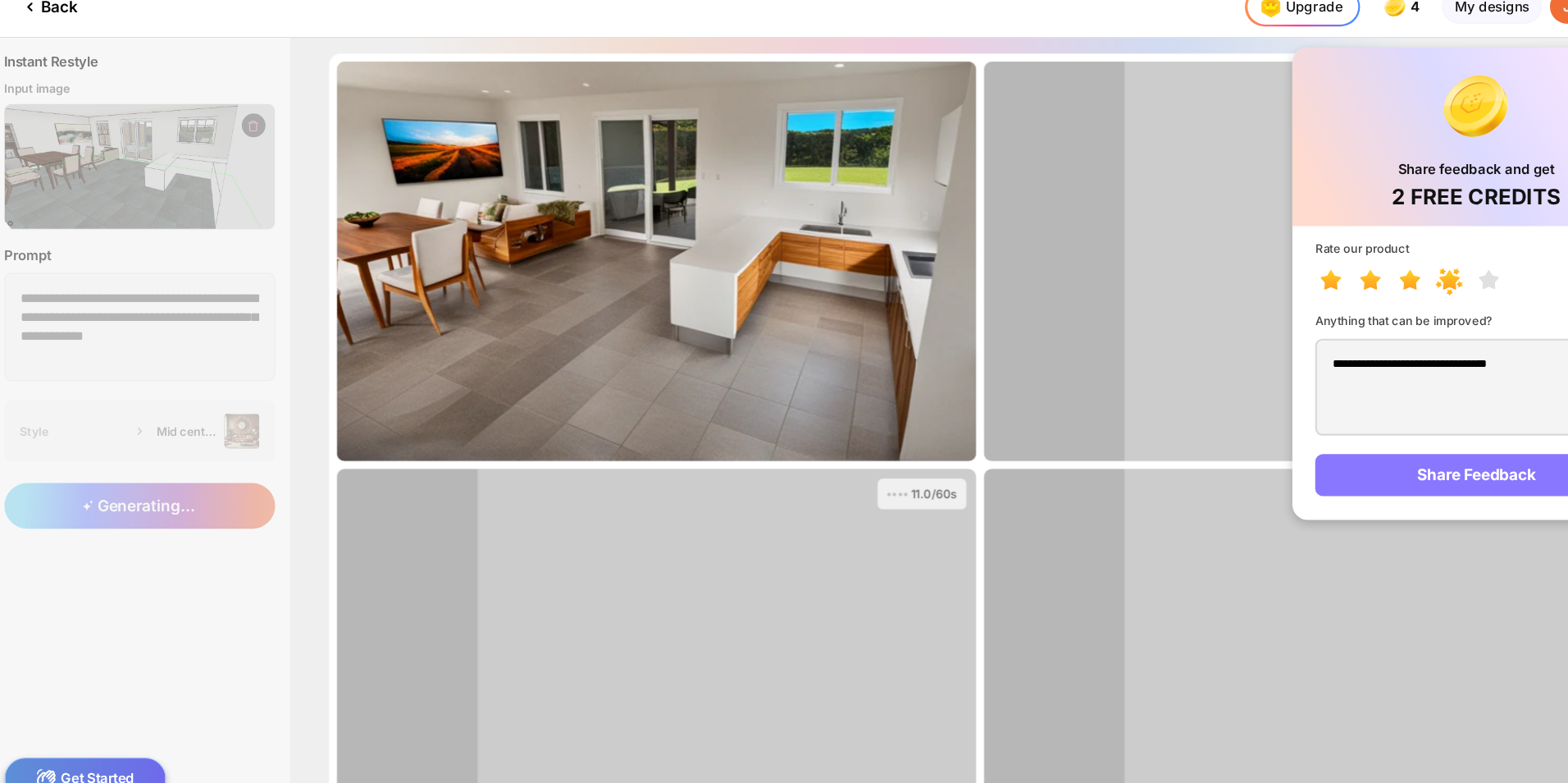
click at [1371, 477] on div "Share Feedback" at bounding box center [1387, 465] width 300 height 39
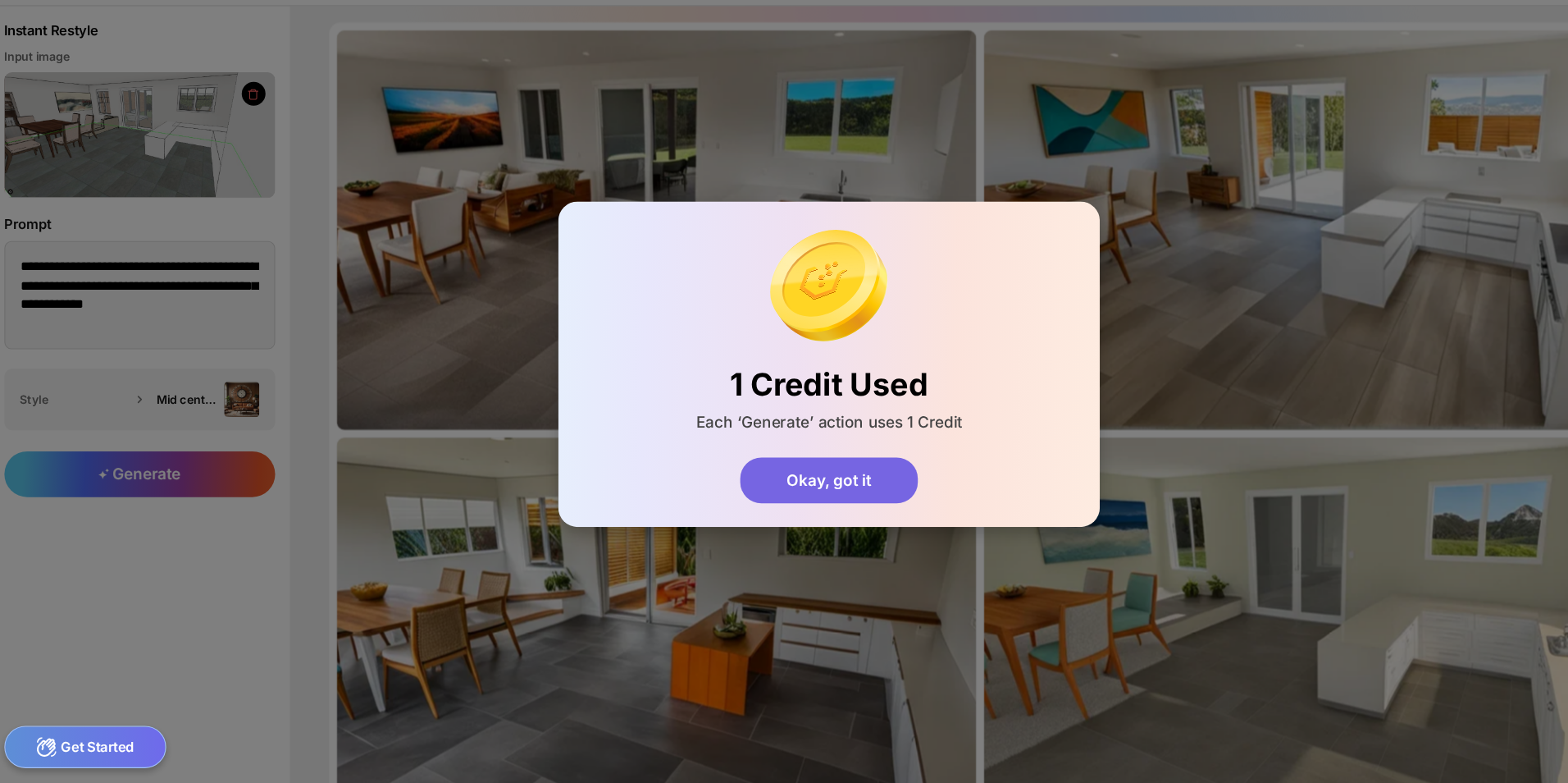
click at [787, 489] on div "Okay, got it" at bounding box center [784, 500] width 165 height 44
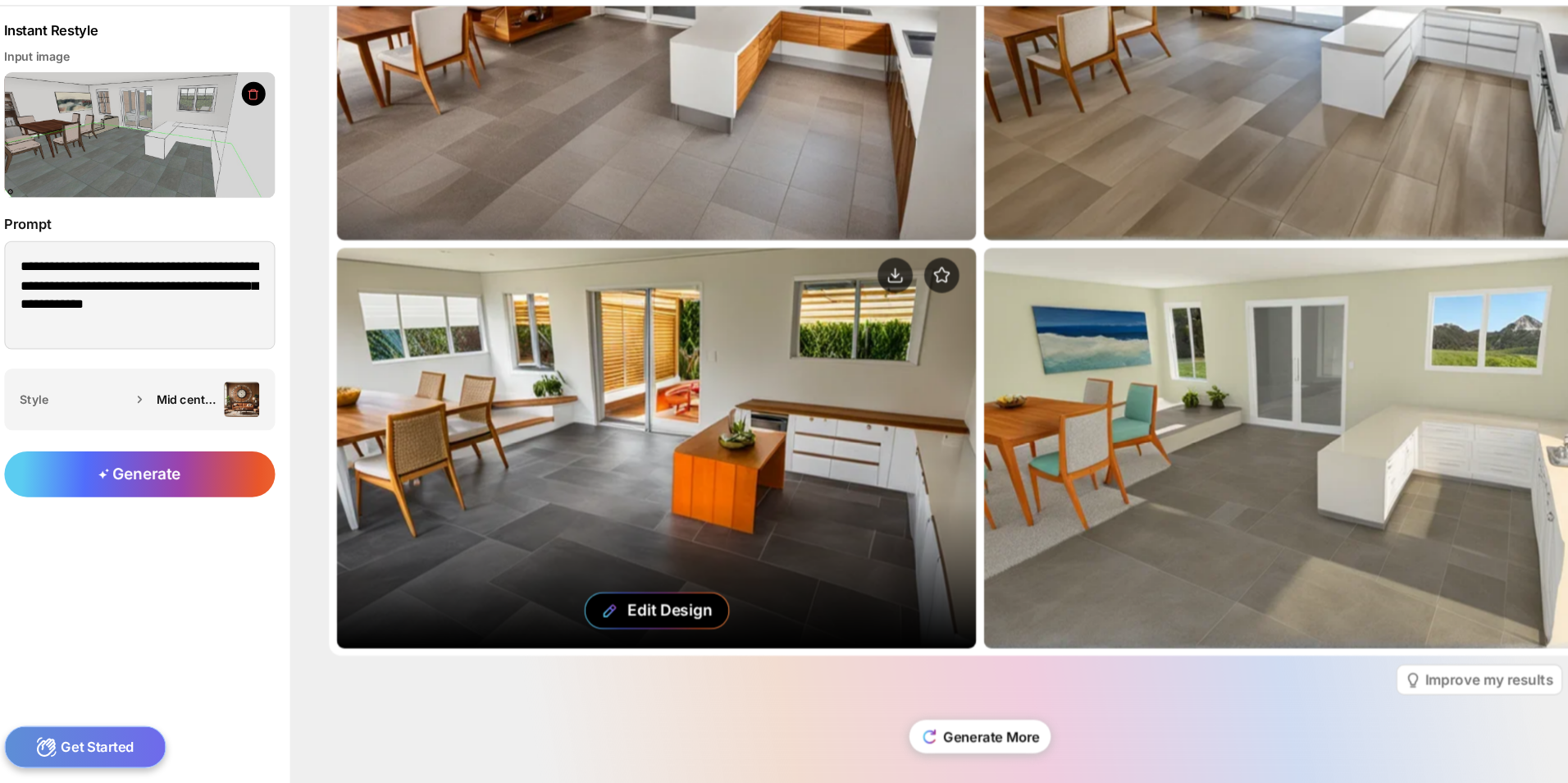
scroll to position [189, 0]
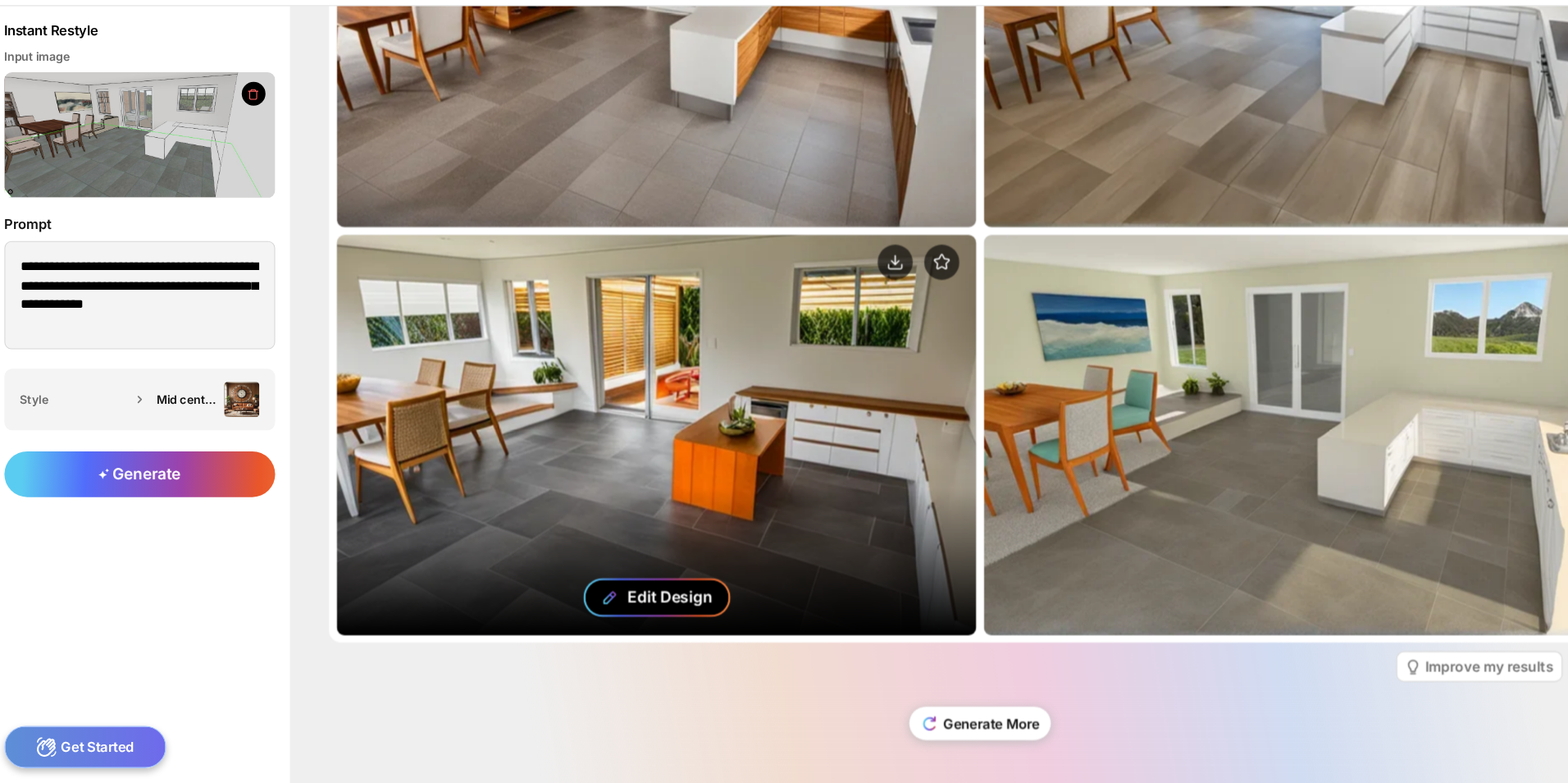
click at [629, 600] on div "Edit Design" at bounding box center [635, 608] width 79 height 17
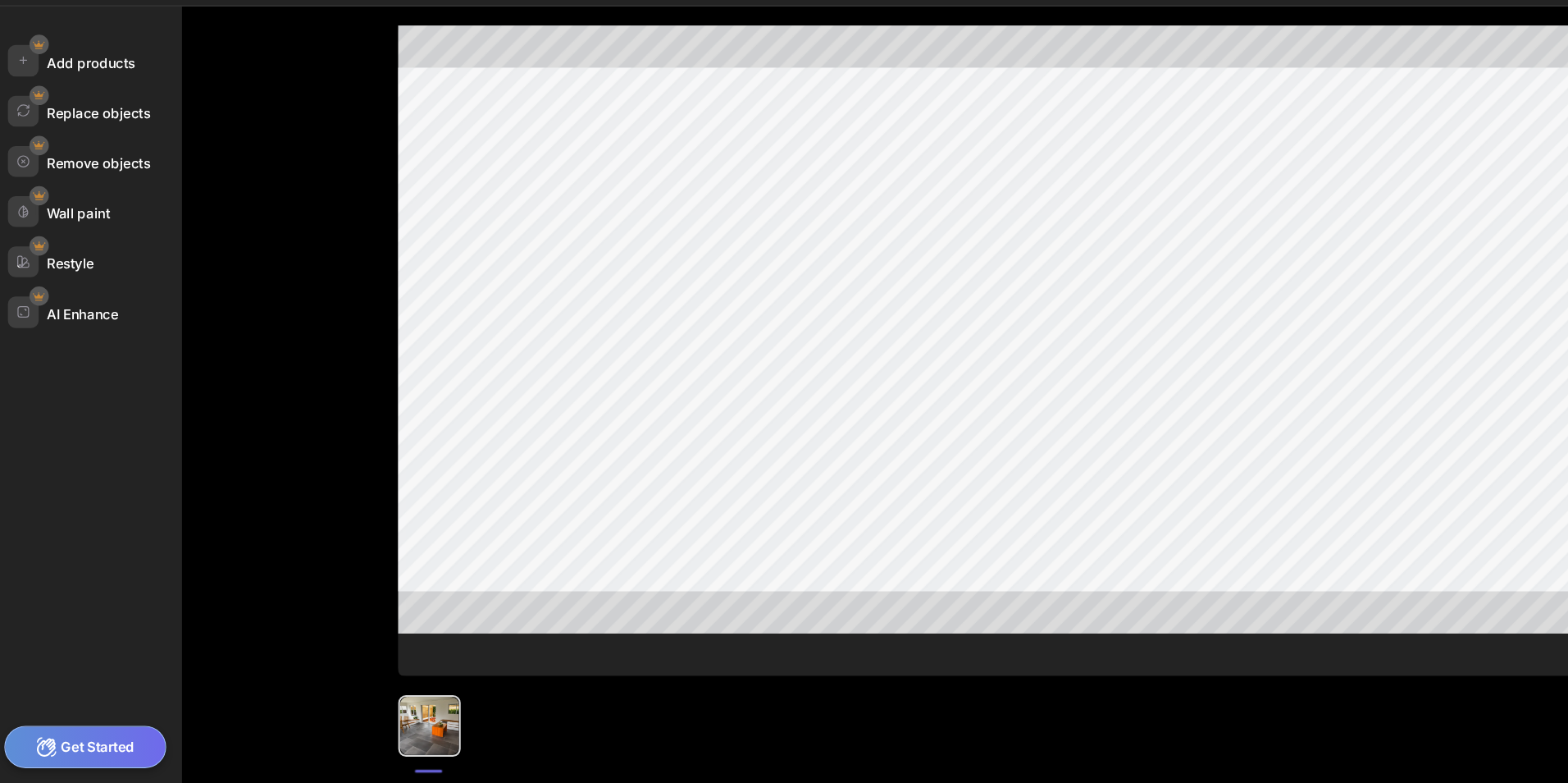
click at [182, 360] on div "Add products Replace objects Remove objects Wall paint Restyle AI Enhance" at bounding box center [171, 420] width 342 height 725
click at [60, 235] on div "Remove objects" at bounding box center [99, 249] width 163 height 28
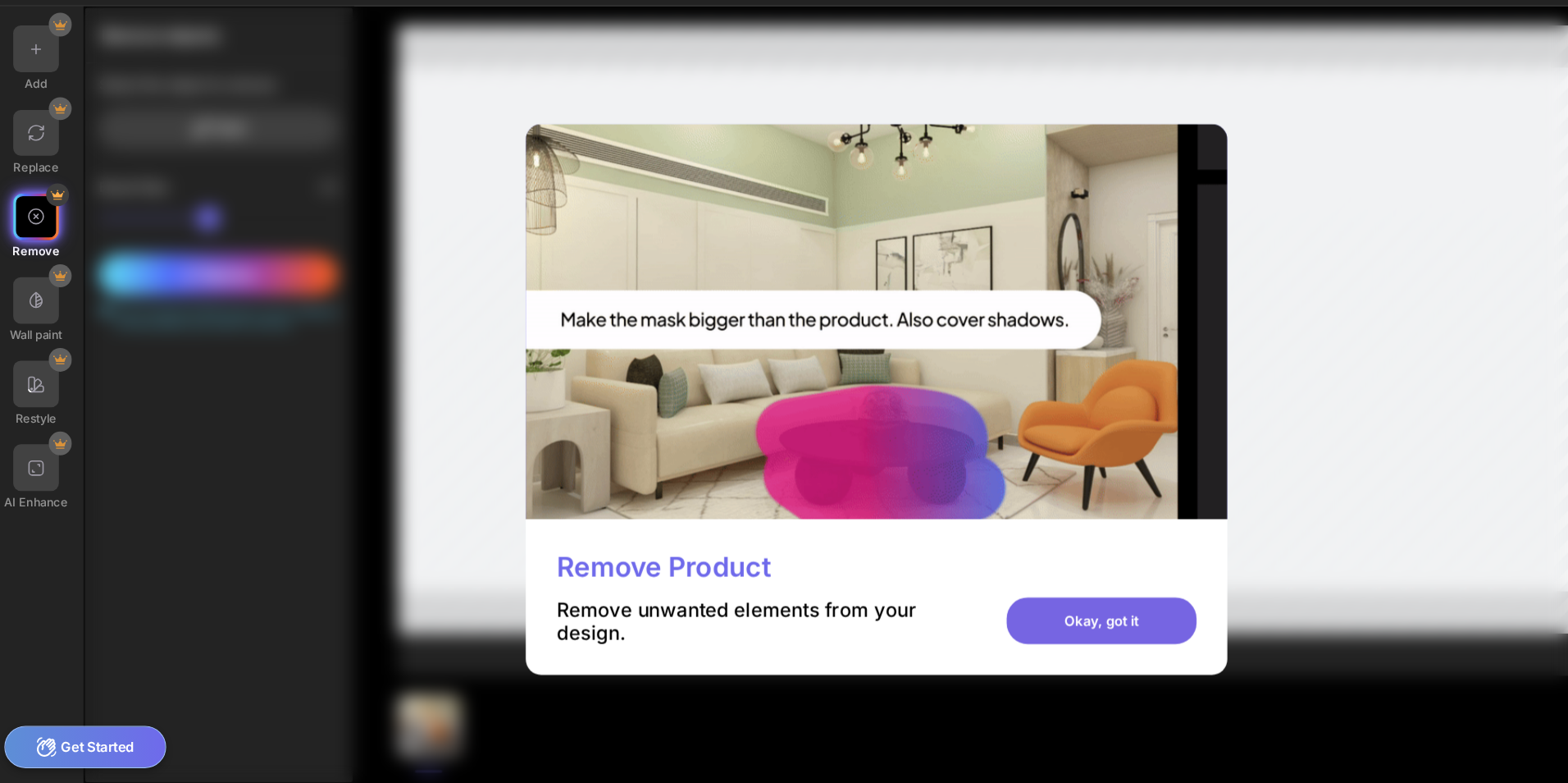
click at [1060, 633] on div "Okay, got it" at bounding box center [1038, 630] width 177 height 44
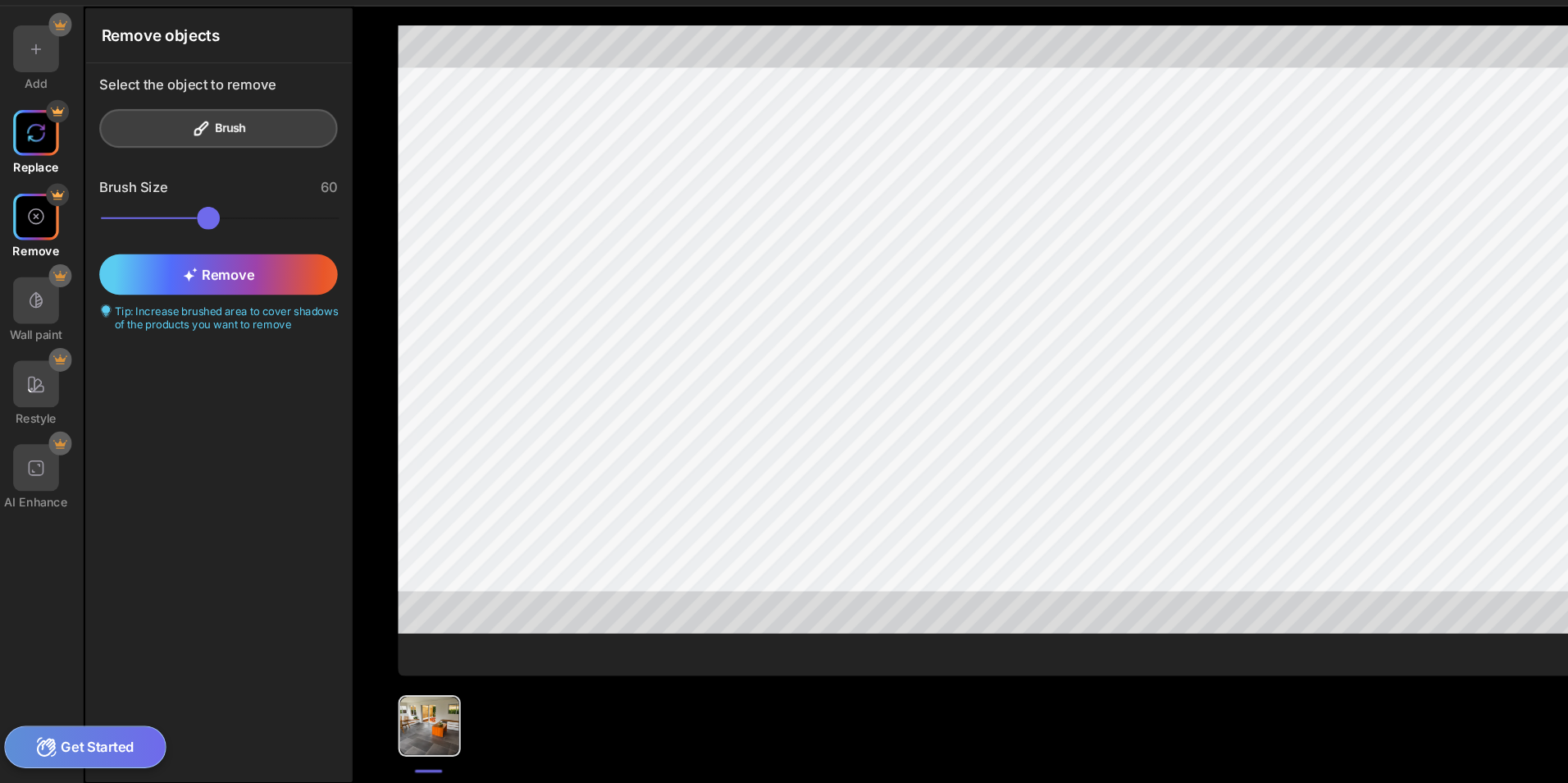
click at [54, 168] on div at bounding box center [44, 175] width 44 height 44
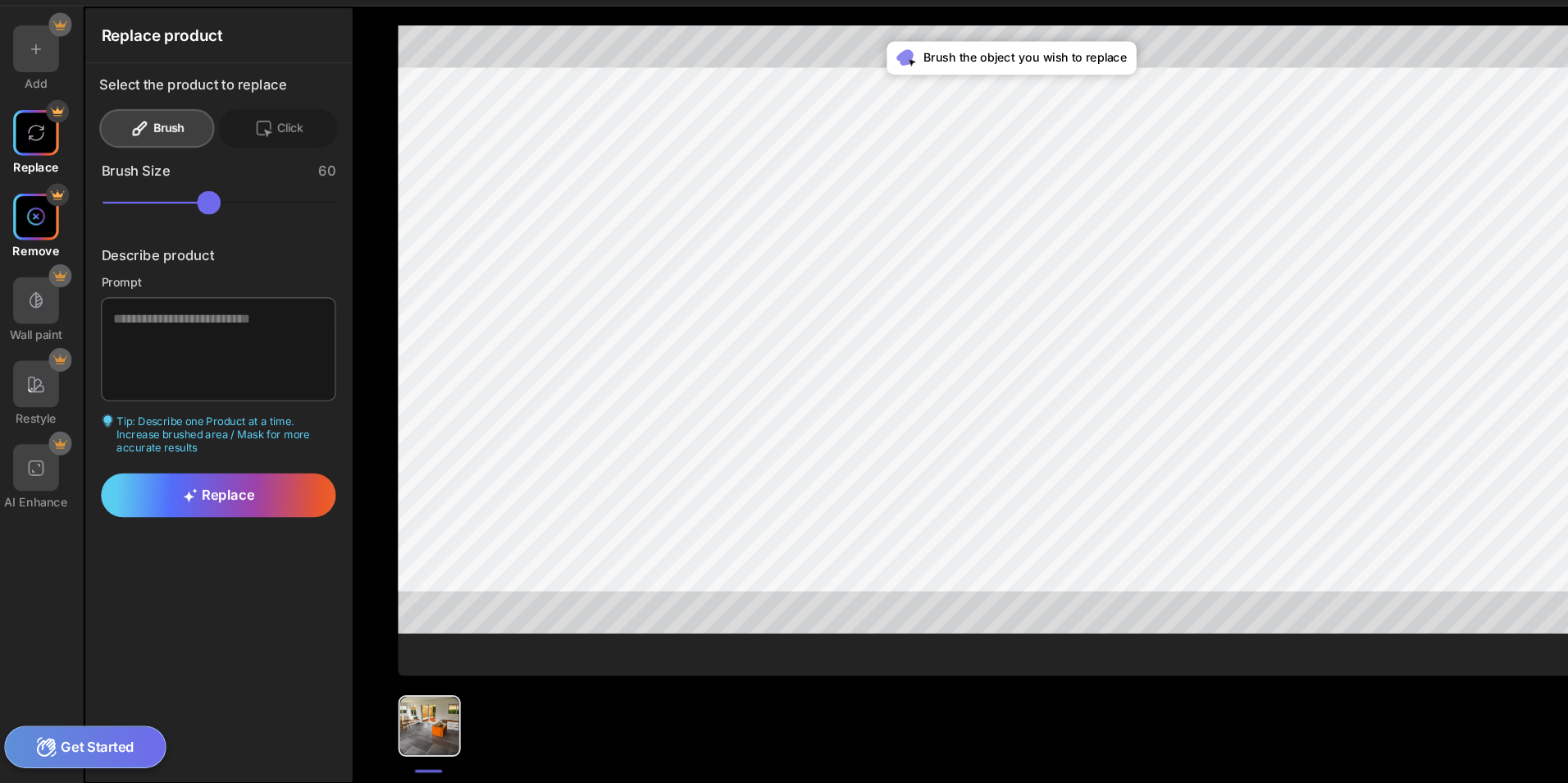
click at [47, 262] on div at bounding box center [44, 254] width 44 height 44
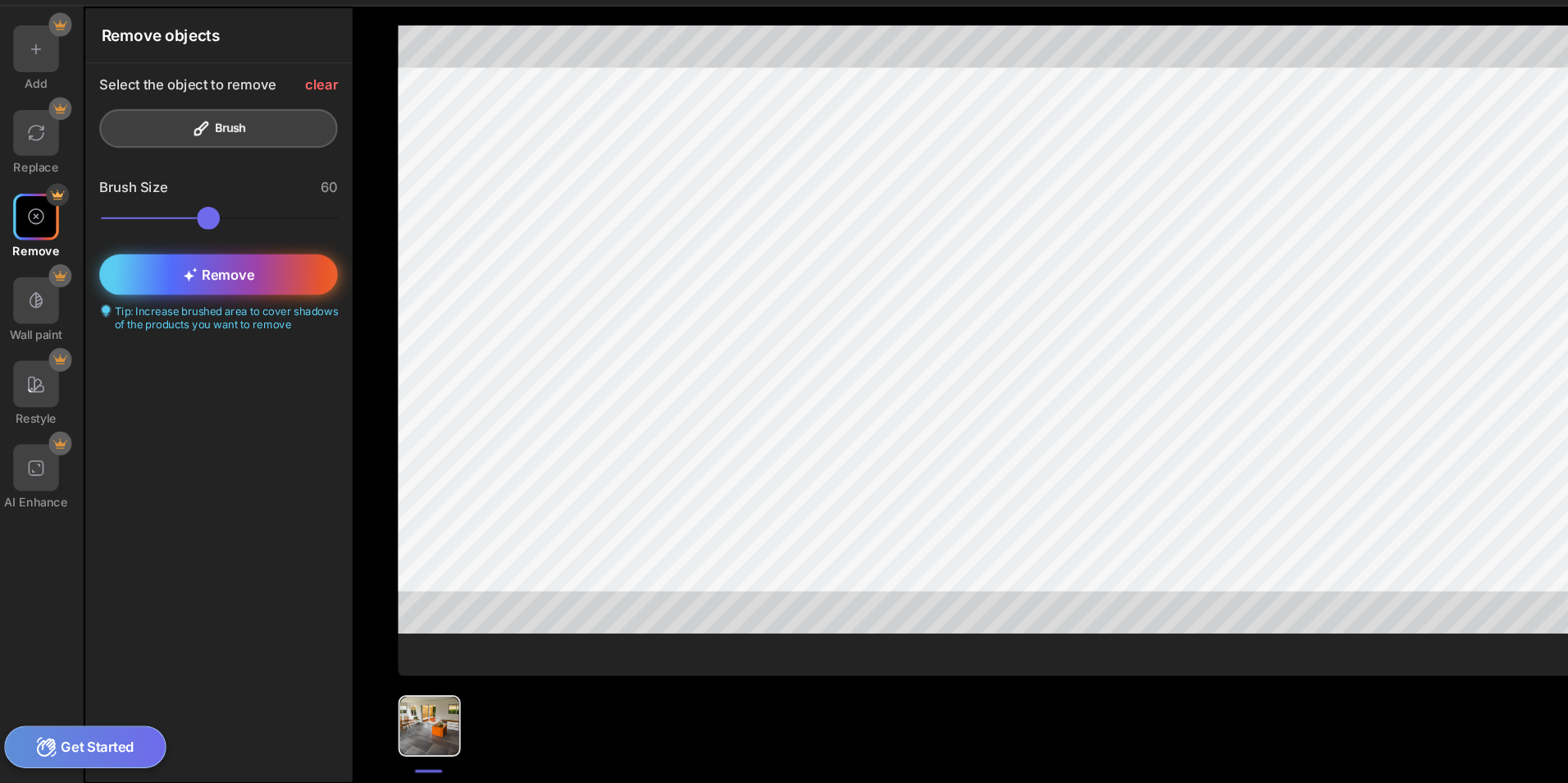
click at [269, 314] on div "Remove" at bounding box center [214, 308] width 222 height 37
